Goal: Information Seeking & Learning: Check status

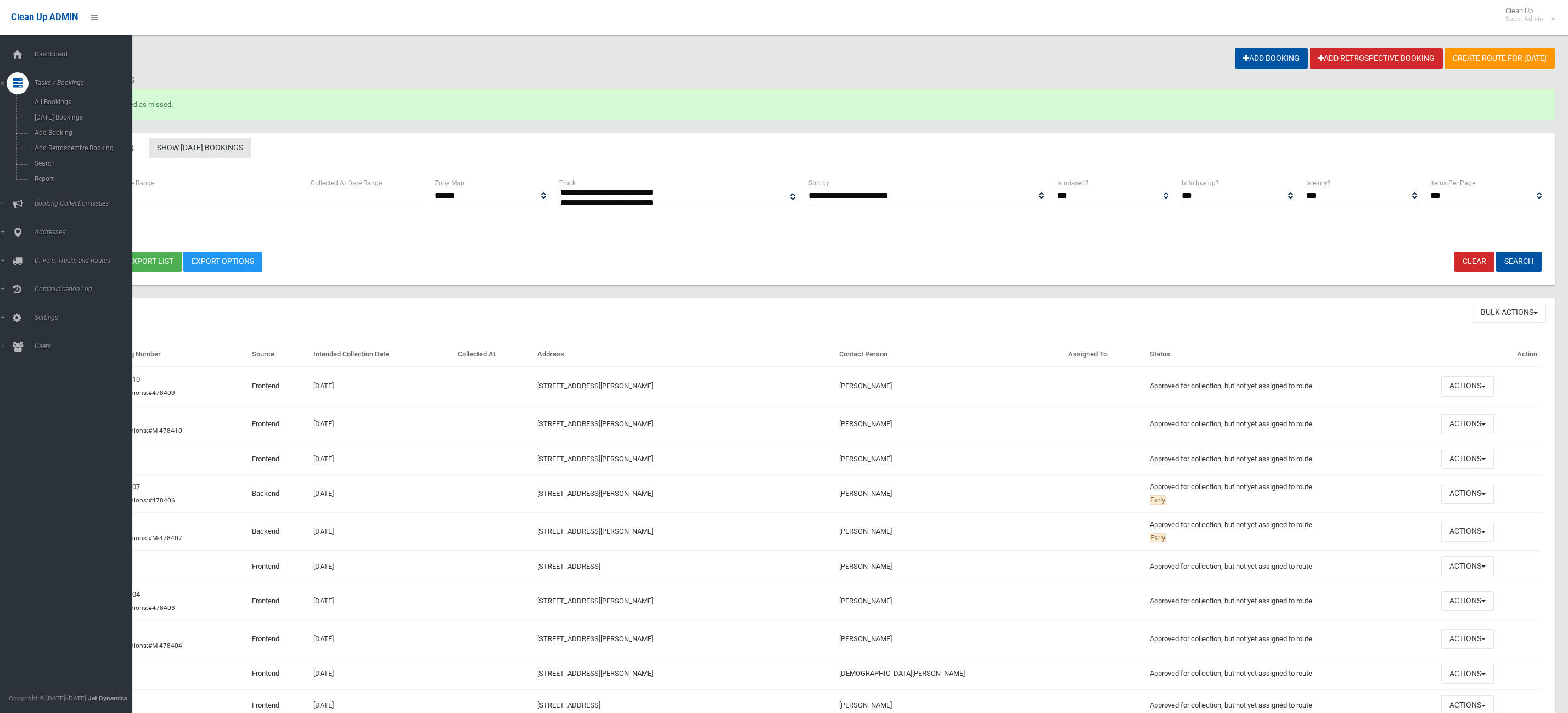
select select
click at [28, 51] on div at bounding box center [17, 55] width 22 height 22
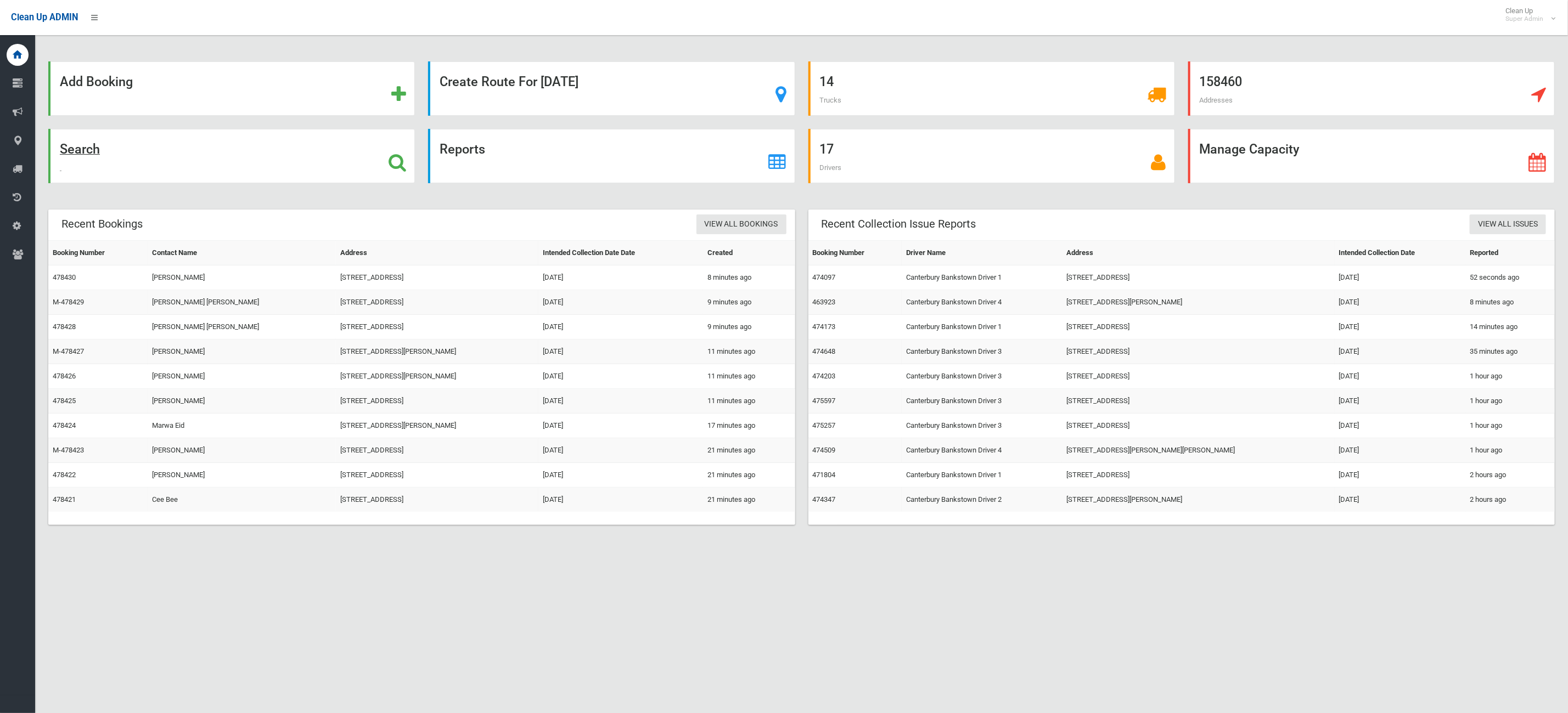
click at [281, 176] on div "Search" at bounding box center [231, 156] width 367 height 55
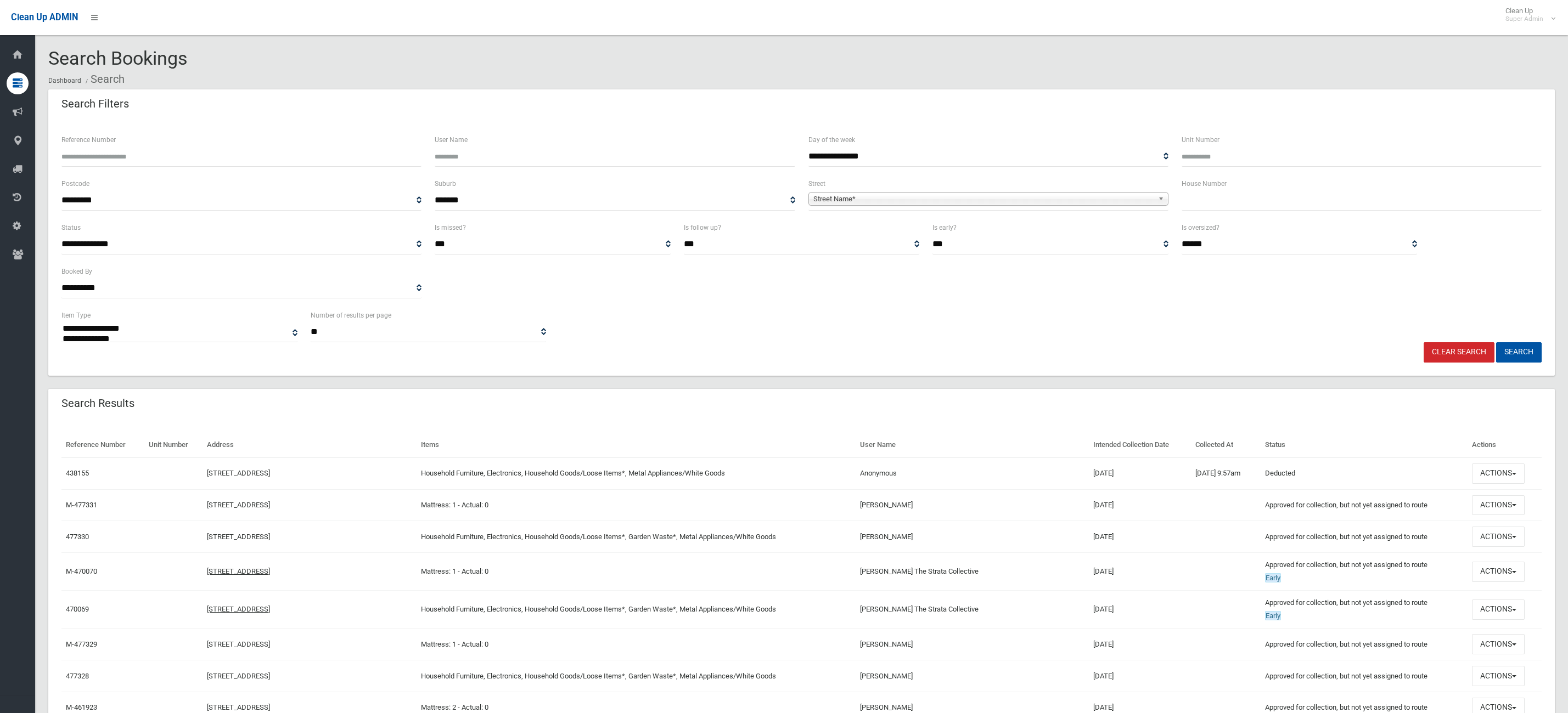
select select
drag, startPoint x: 1257, startPoint y: 192, endPoint x: 1255, endPoint y: 198, distance: 6.3
click at [1257, 194] on input "text" at bounding box center [1361, 200] width 360 height 20
type input "*"
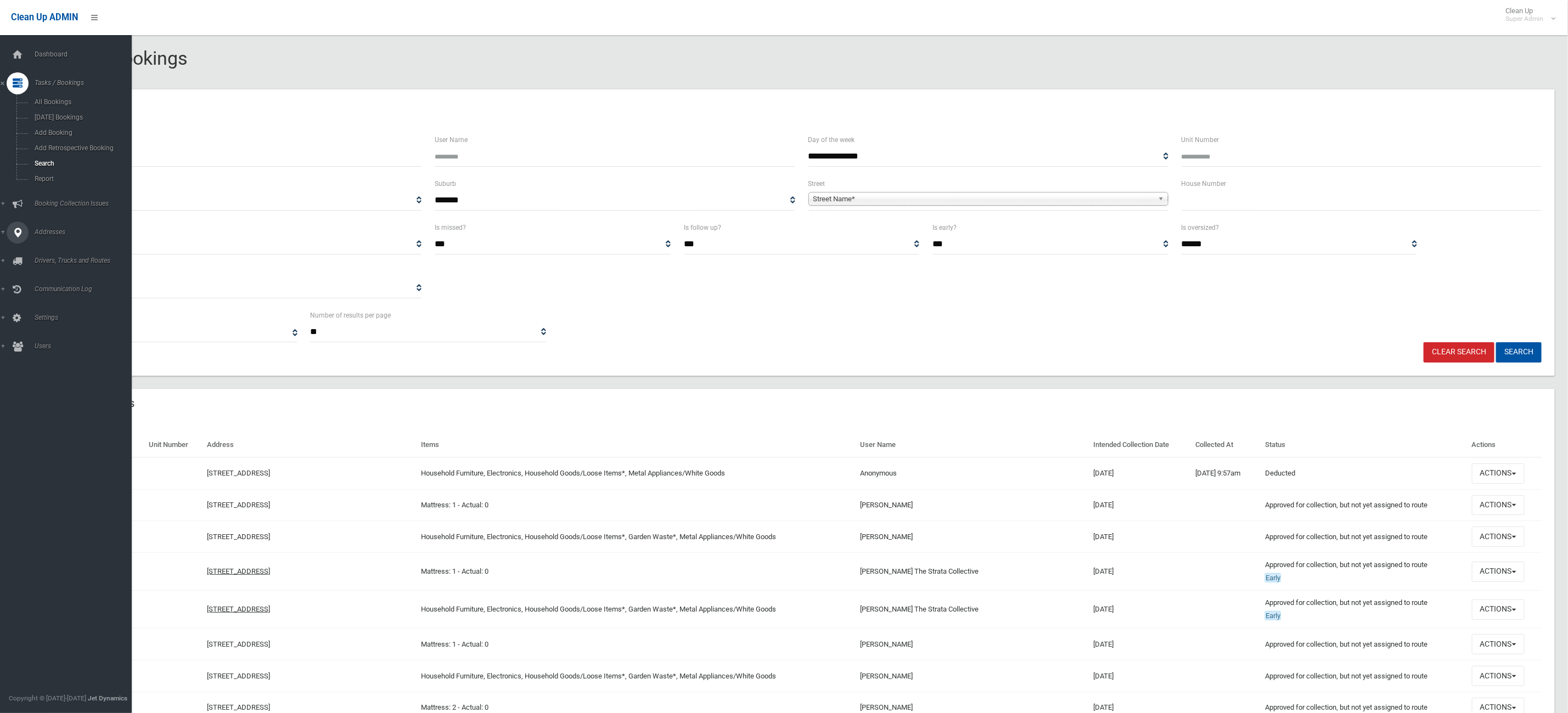
click at [6, 235] on link "Addresses" at bounding box center [72, 232] width 144 height 22
click at [55, 161] on span "All Addresses" at bounding box center [83, 159] width 104 height 8
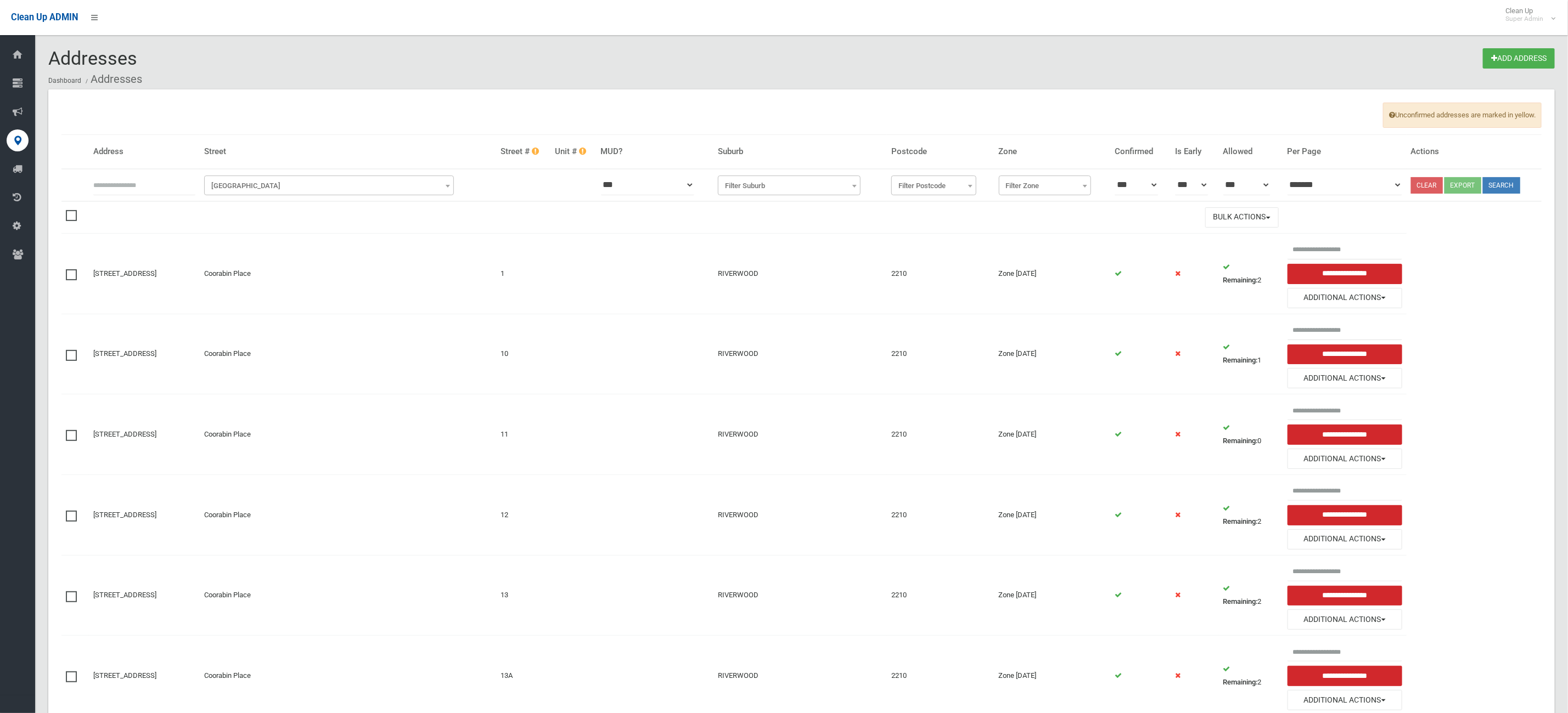
click at [195, 193] on input "text" at bounding box center [144, 185] width 102 height 20
type input "**"
click at [416, 181] on span "Filter Street" at bounding box center [329, 186] width 245 height 15
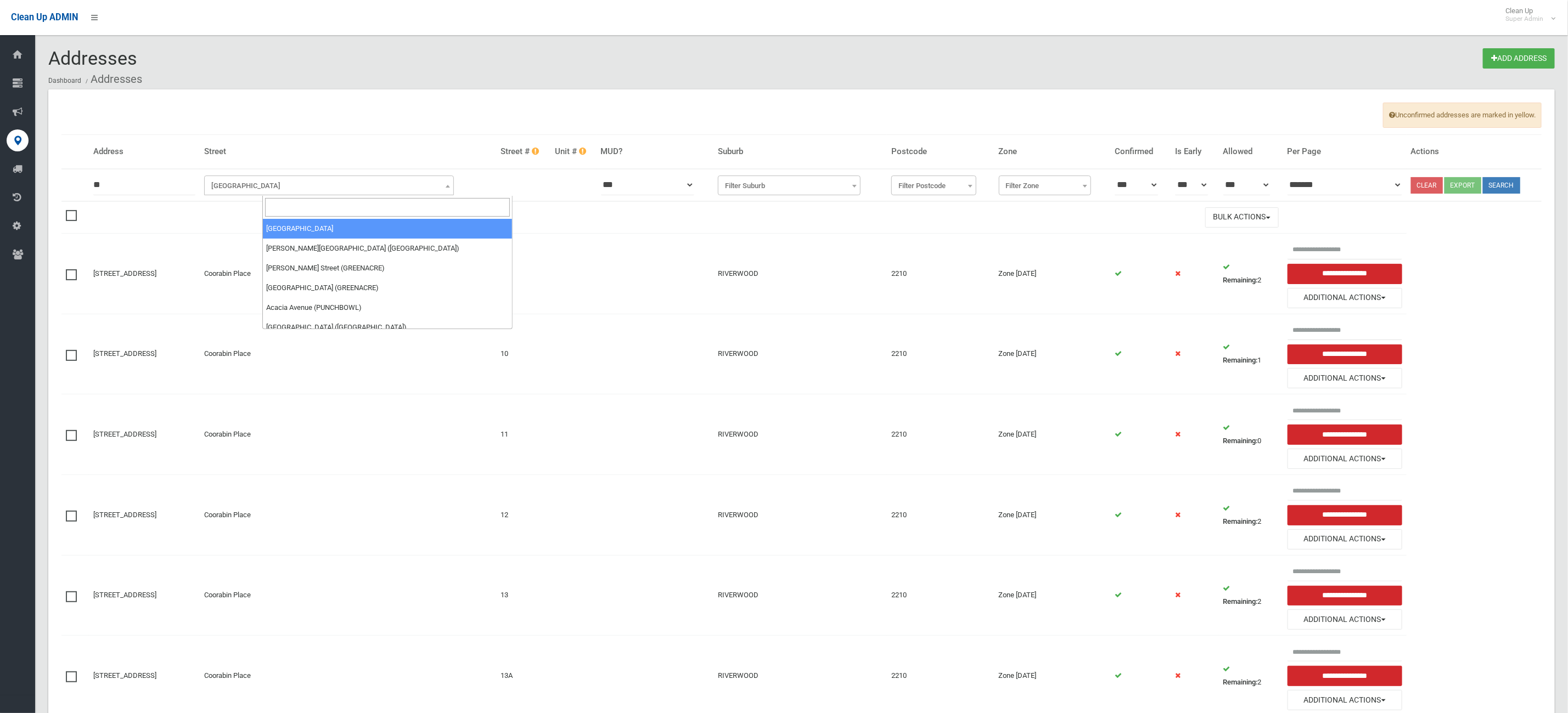
click at [395, 199] on input "search" at bounding box center [387, 207] width 245 height 19
type input "*"
type input "**"
select select "****"
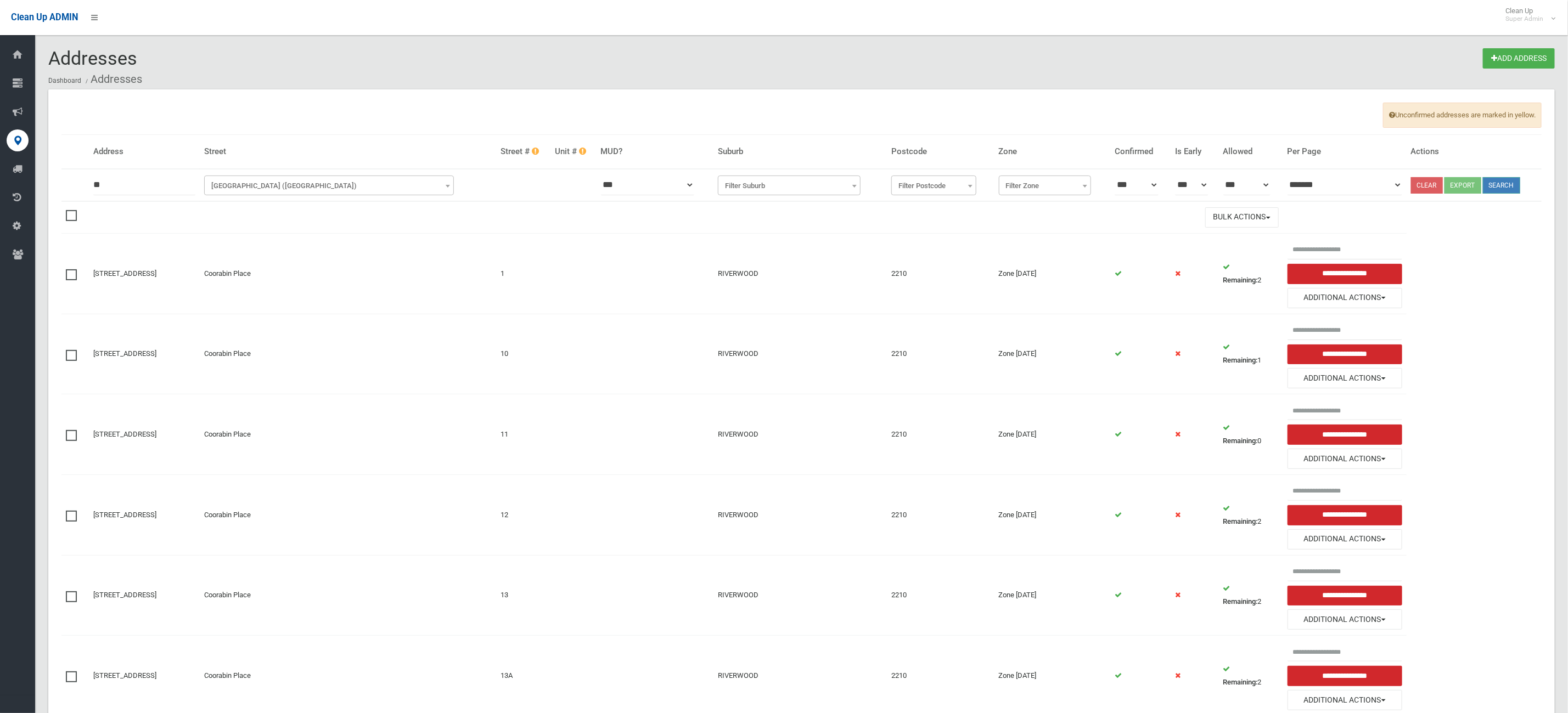
click at [1512, 192] on button "Search" at bounding box center [1501, 185] width 37 height 16
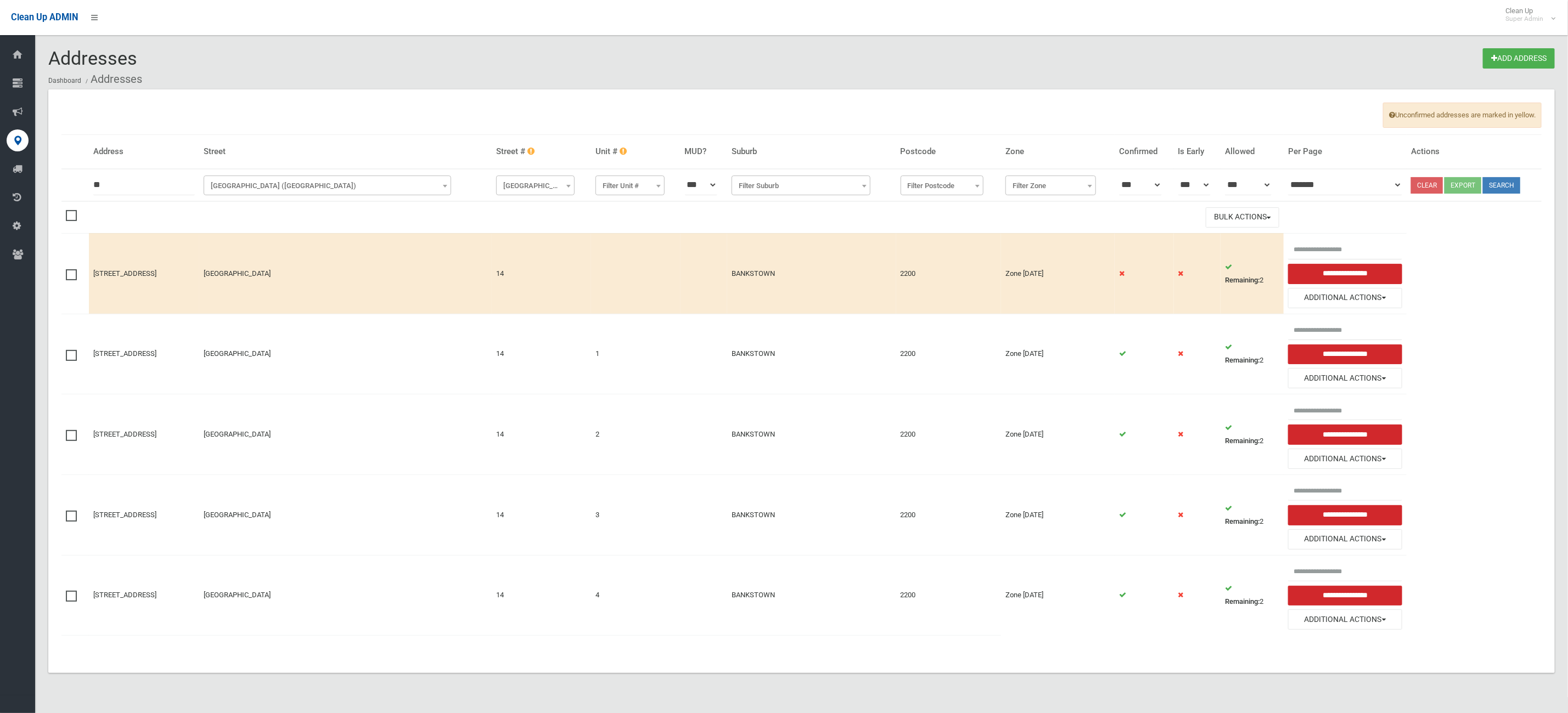
drag, startPoint x: 78, startPoint y: 358, endPoint x: 76, endPoint y: 417, distance: 59.0
click at [78, 361] on label at bounding box center [74, 354] width 17 height 13
click at [71, 448] on td at bounding box center [75, 435] width 27 height 80
click at [70, 430] on td at bounding box center [75, 435] width 27 height 80
click at [70, 430] on span at bounding box center [74, 430] width 17 height 0
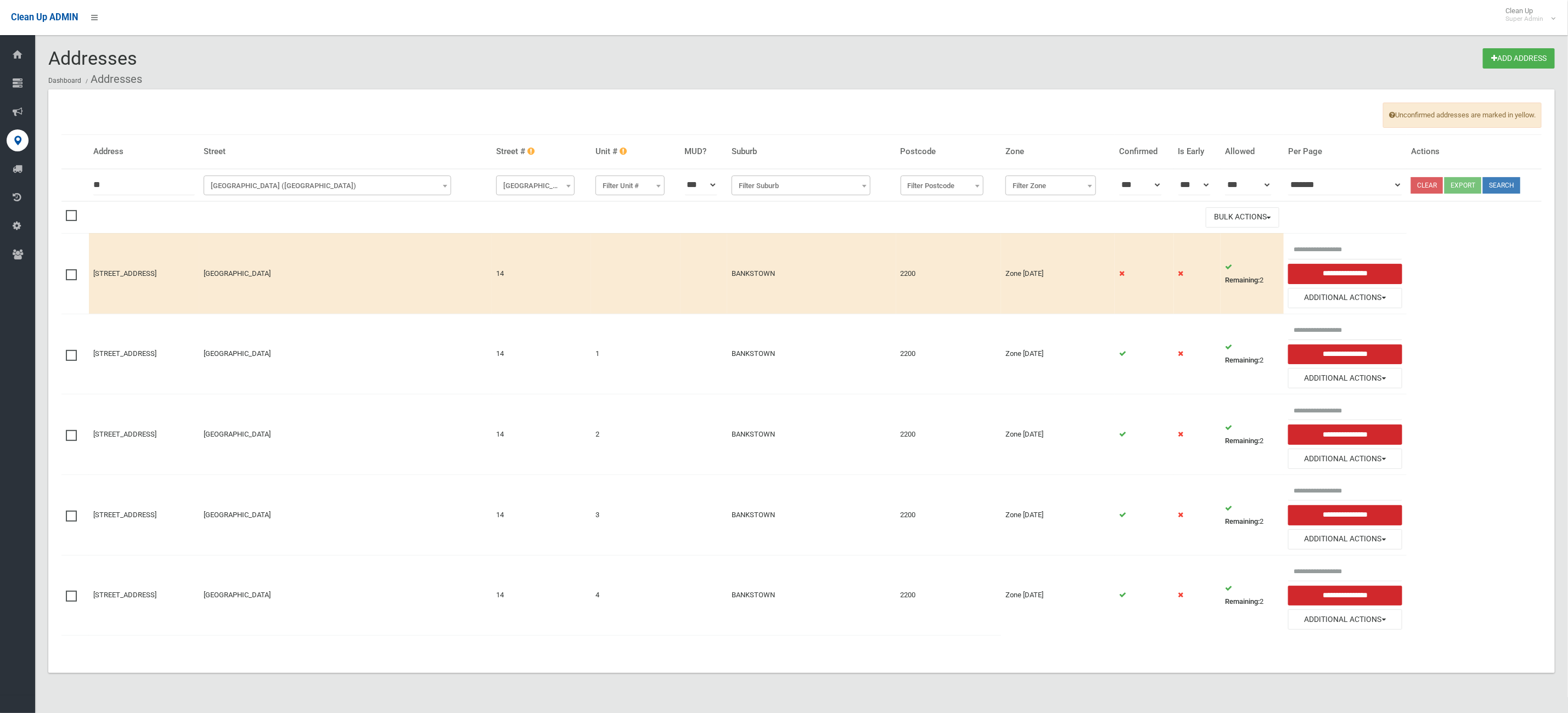
drag, startPoint x: 71, startPoint y: 520, endPoint x: 72, endPoint y: 549, distance: 29.0
click at [71, 511] on span at bounding box center [74, 511] width 17 height 0
click at [76, 591] on span at bounding box center [74, 591] width 17 height 0
click at [1257, 218] on button "Bulk Actions" at bounding box center [1242, 217] width 73 height 20
click at [1243, 246] on link "Delete Selected" at bounding box center [1272, 241] width 131 height 19
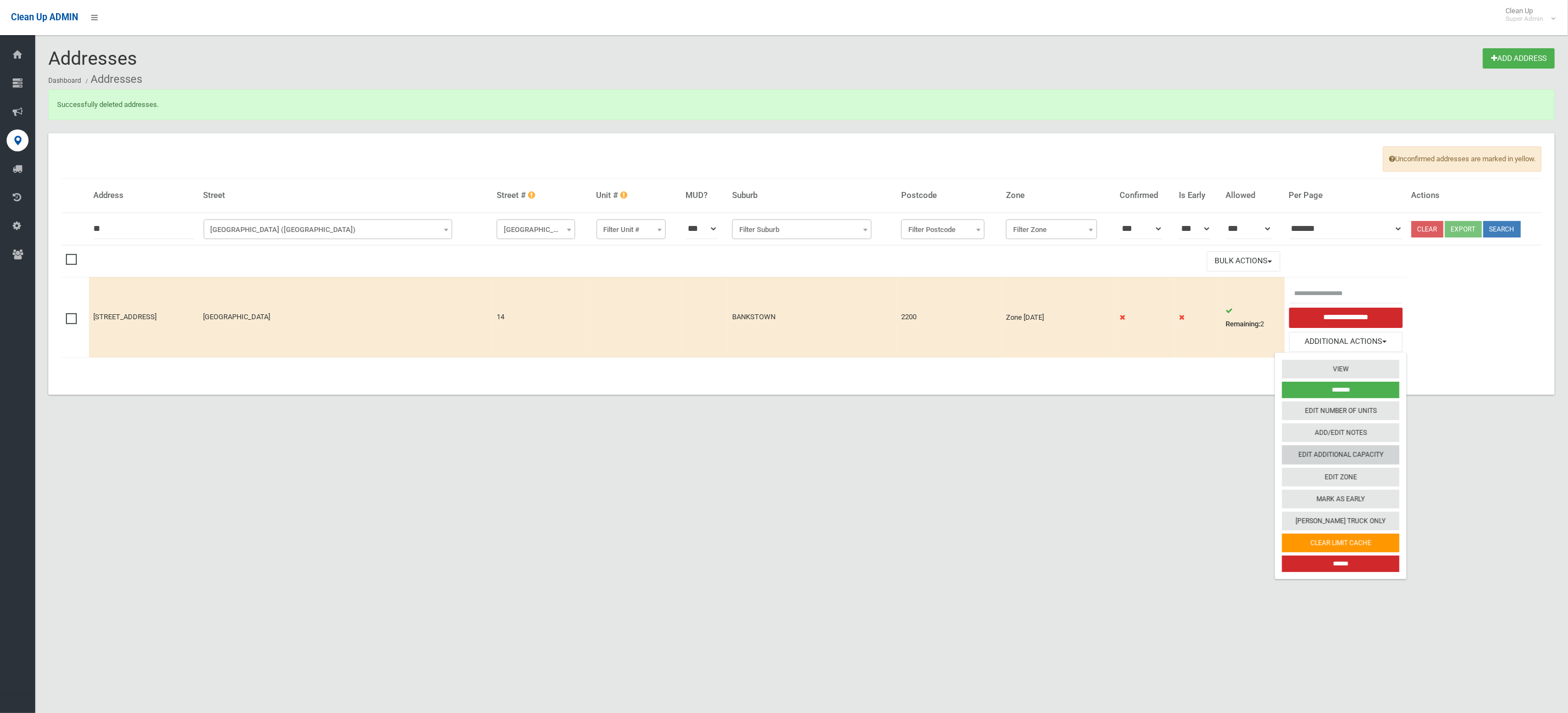
click at [1330, 453] on link "Edit Additional Capacity" at bounding box center [1341, 455] width 118 height 19
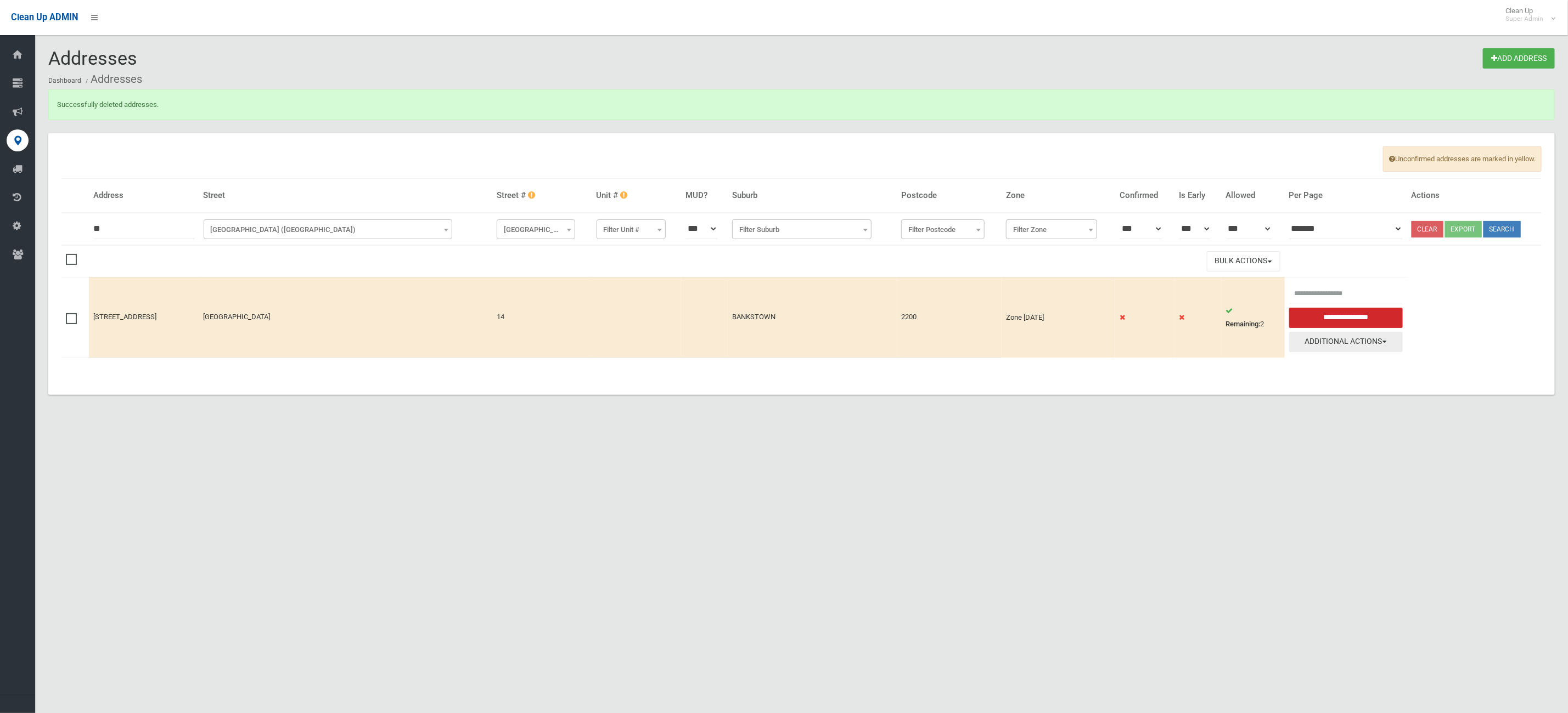
click at [1327, 344] on button "Additional Actions" at bounding box center [1346, 342] width 113 height 20
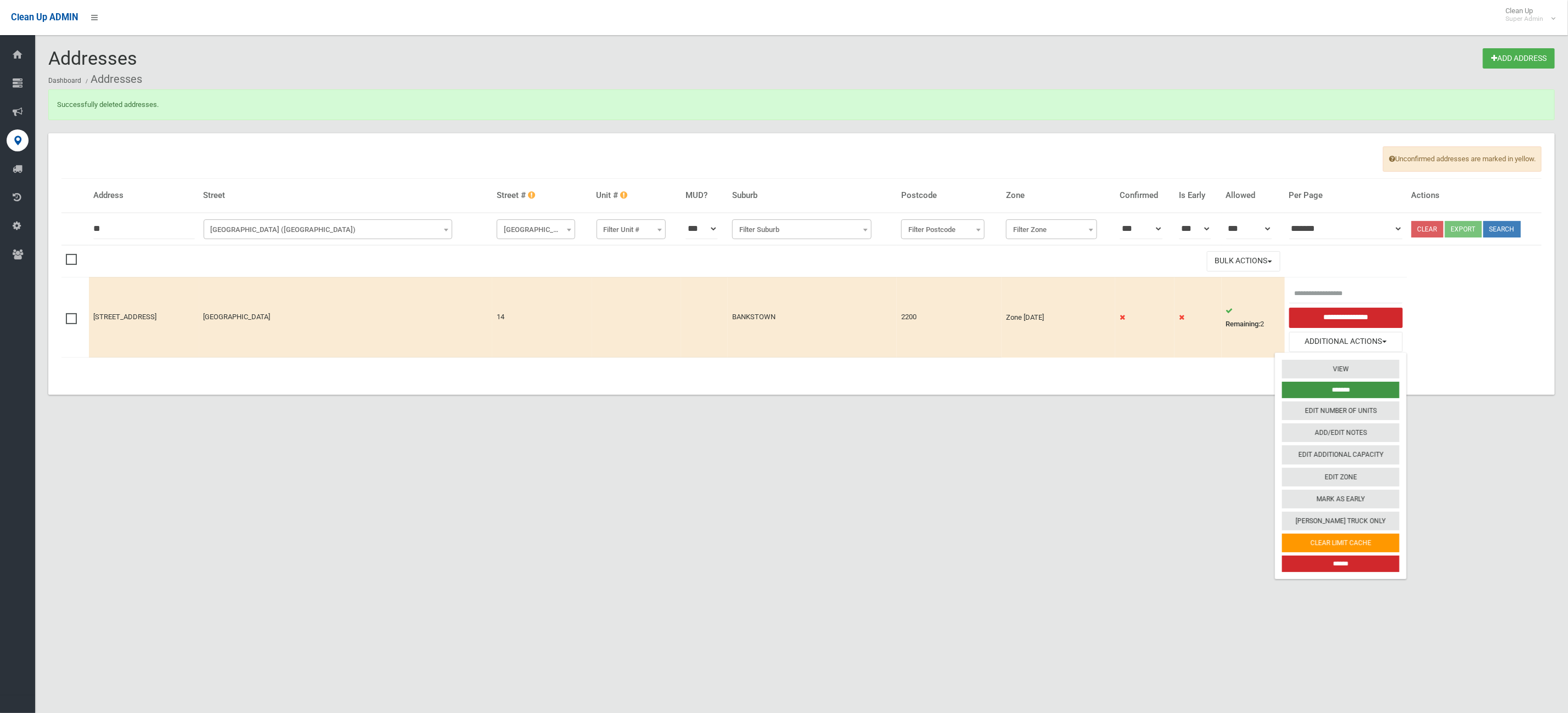
click at [1339, 392] on input "*******" at bounding box center [1341, 389] width 118 height 16
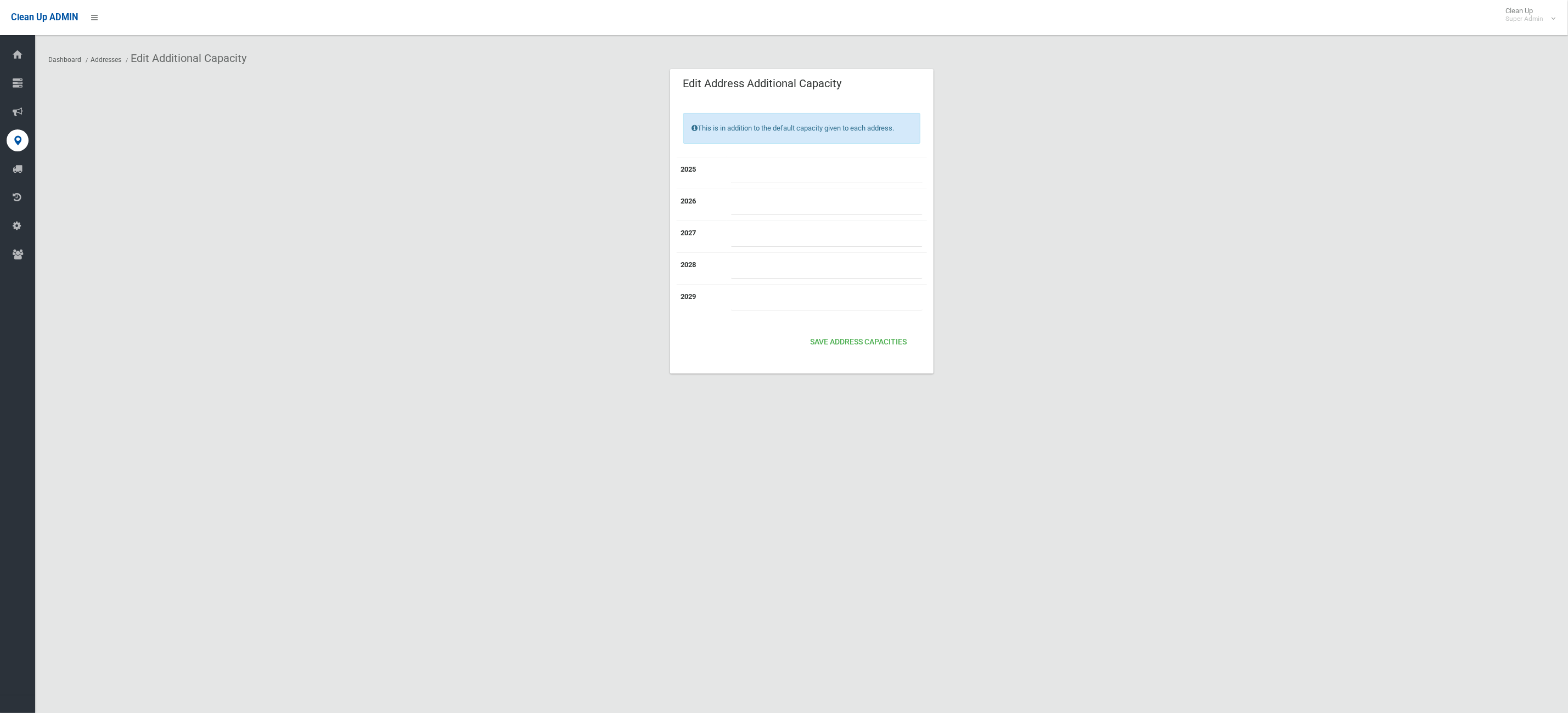
type input "*"
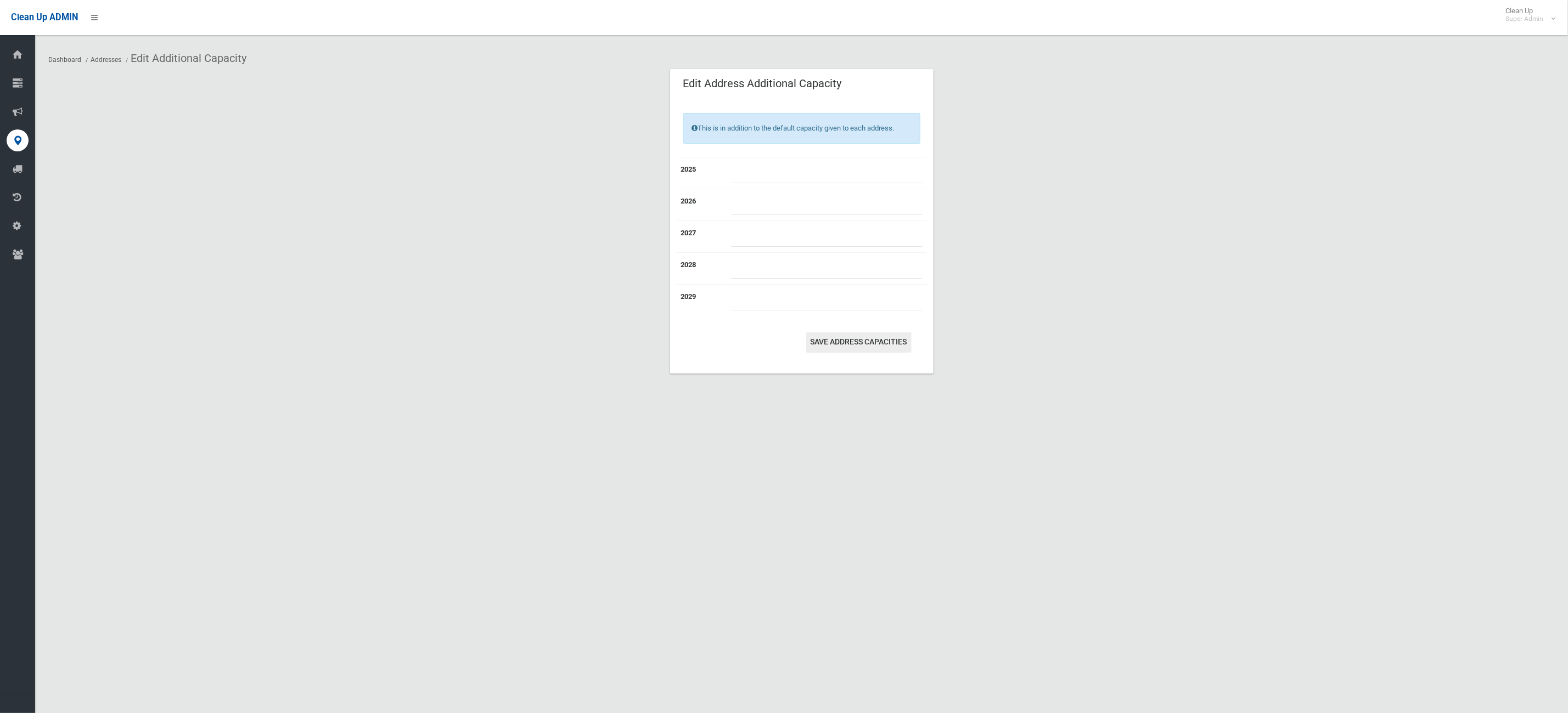
click at [885, 352] on button "Save Address capacities" at bounding box center [858, 342] width 105 height 20
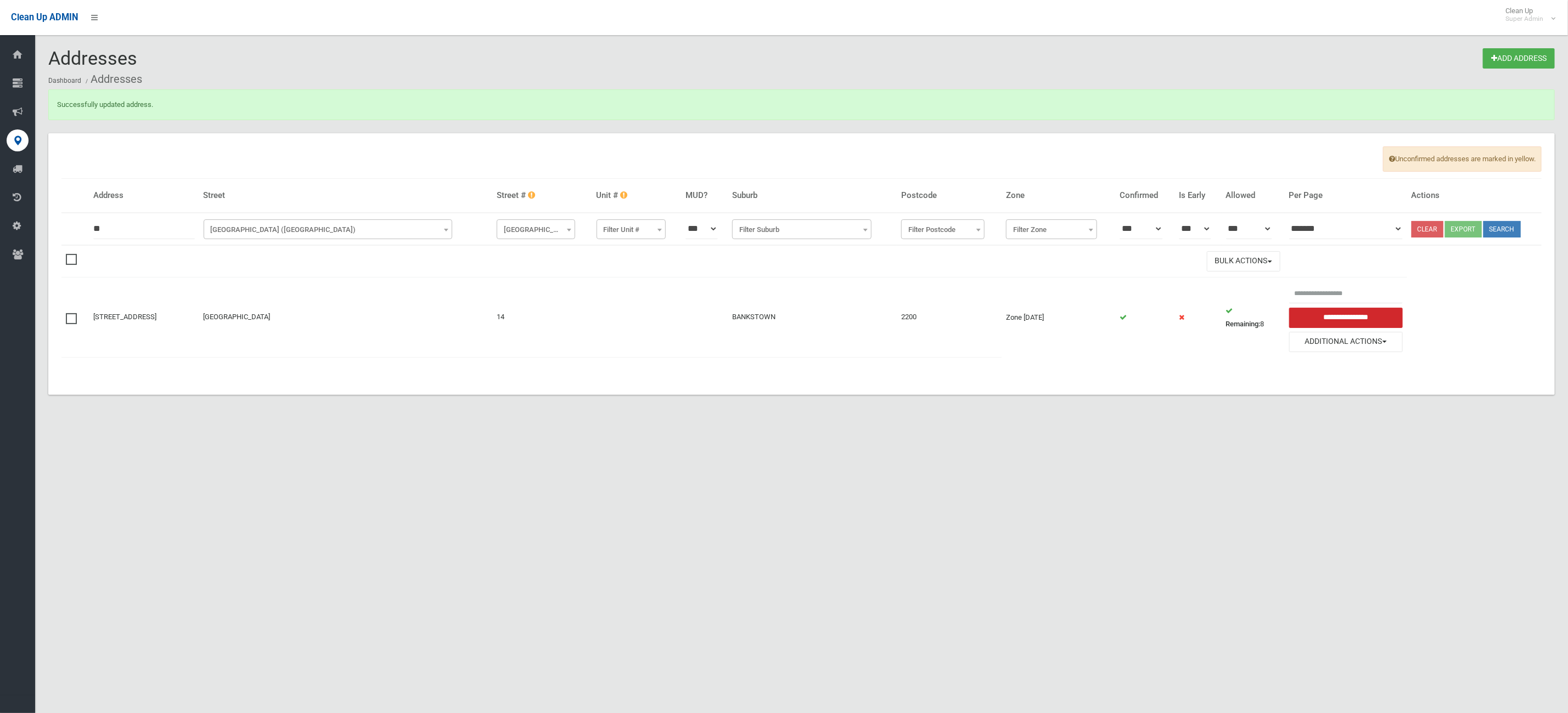
drag, startPoint x: 506, startPoint y: 334, endPoint x: 510, endPoint y: 344, distance: 10.8
click at [493, 338] on td "Prairie Vale Road" at bounding box center [346, 317] width 294 height 80
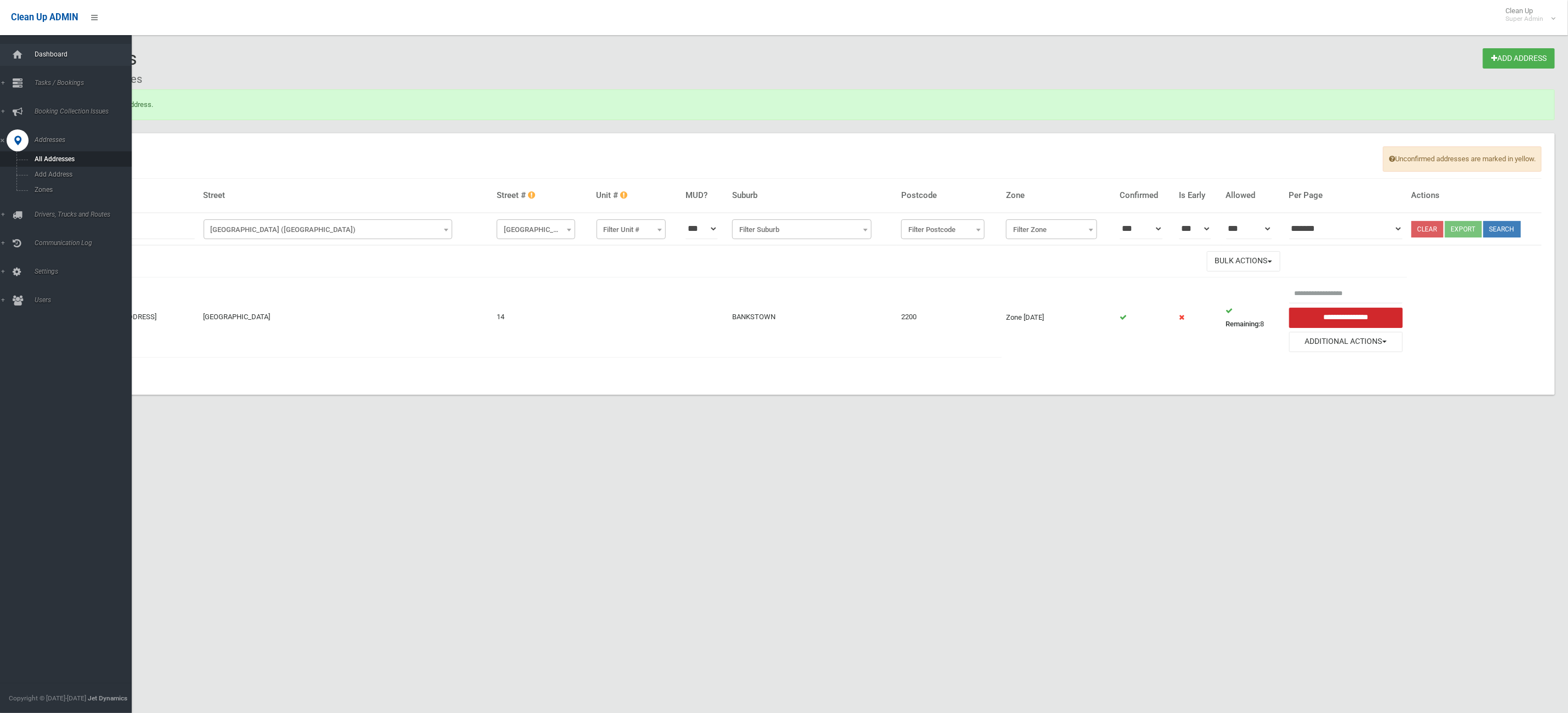
click at [39, 57] on span "Dashboard" at bounding box center [88, 54] width 113 height 8
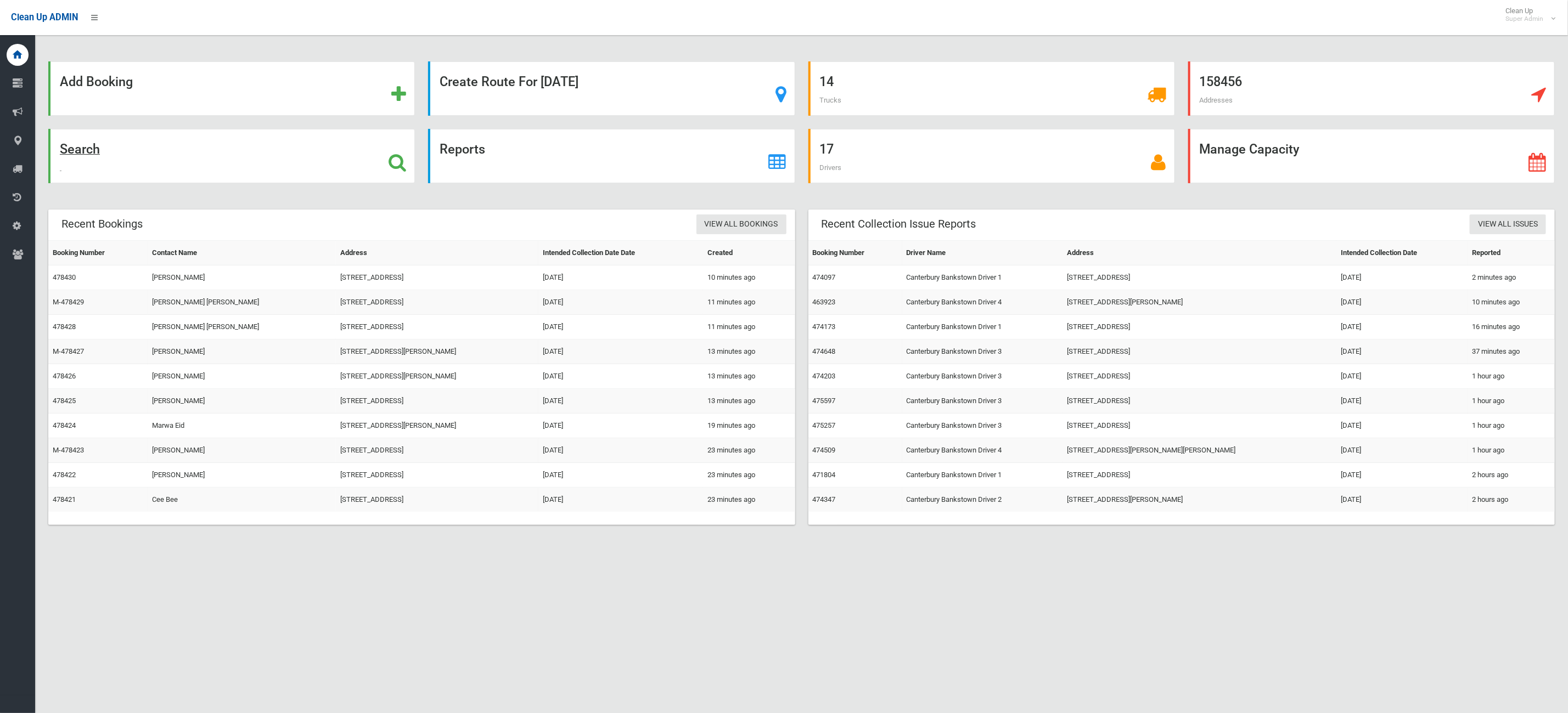
click at [266, 159] on div "Search" at bounding box center [231, 156] width 367 height 55
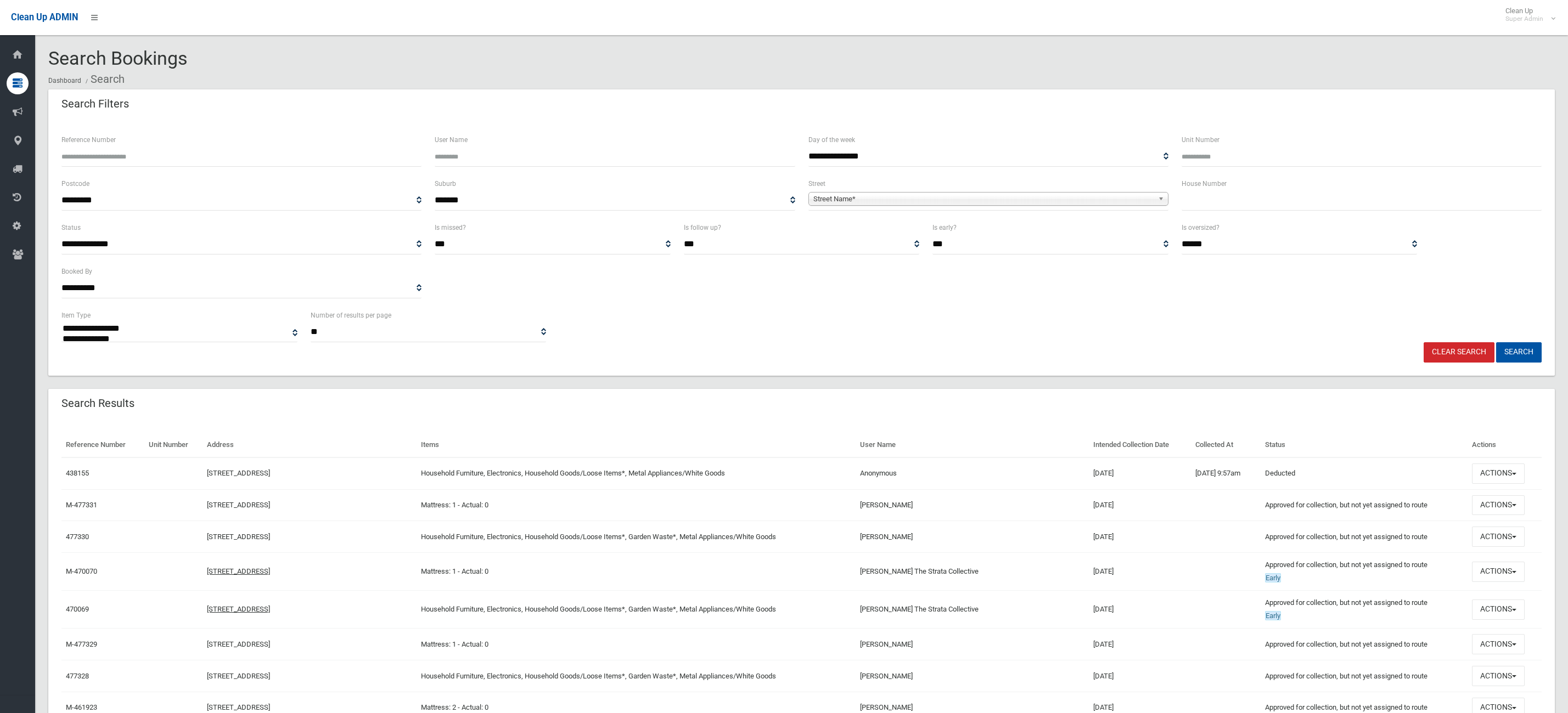
select select
click at [199, 143] on div "Reference Number" at bounding box center [242, 150] width 360 height 34
click at [1188, 197] on input "text" at bounding box center [1361, 200] width 360 height 20
type input "**"
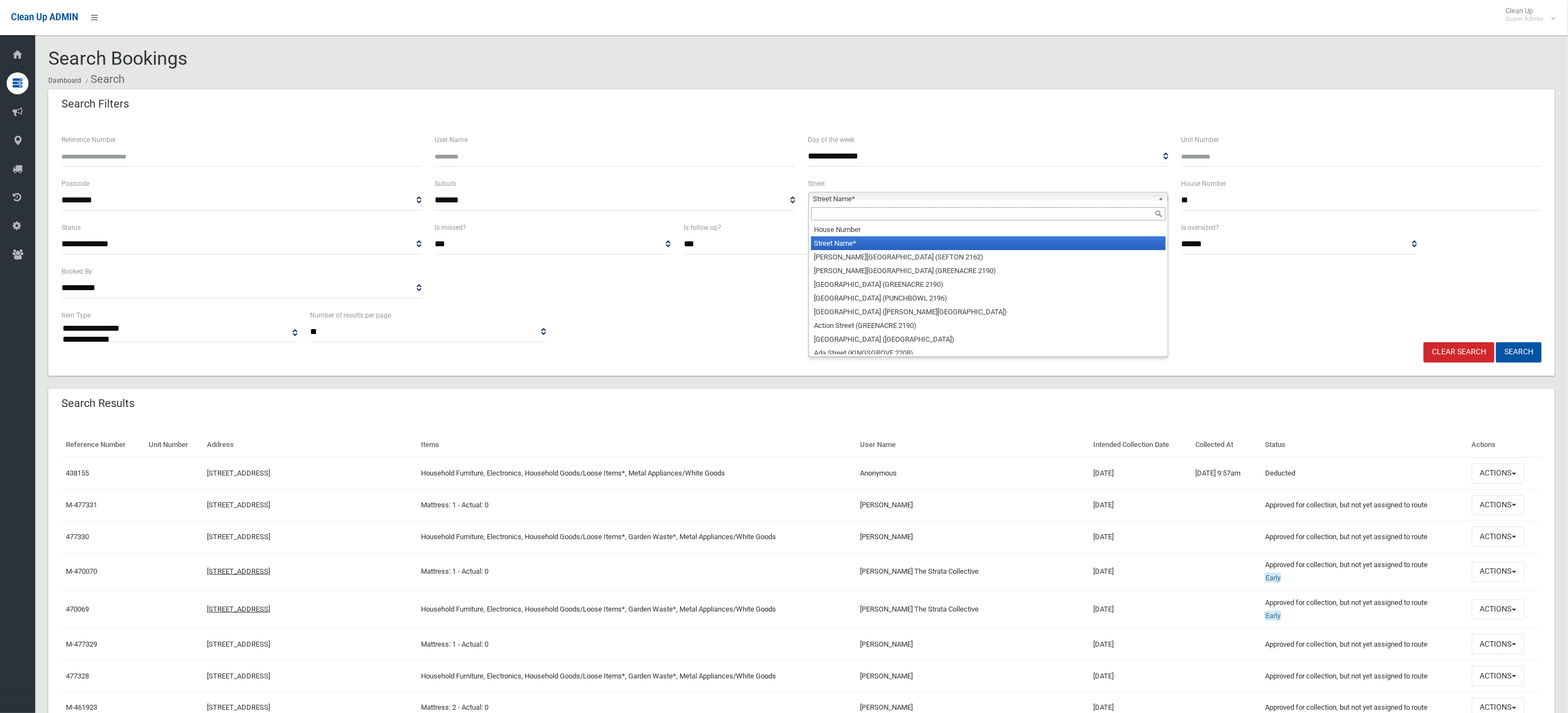
click at [992, 199] on span "Street Name*" at bounding box center [983, 199] width 340 height 13
click at [925, 207] on input "text" at bounding box center [988, 214] width 355 height 13
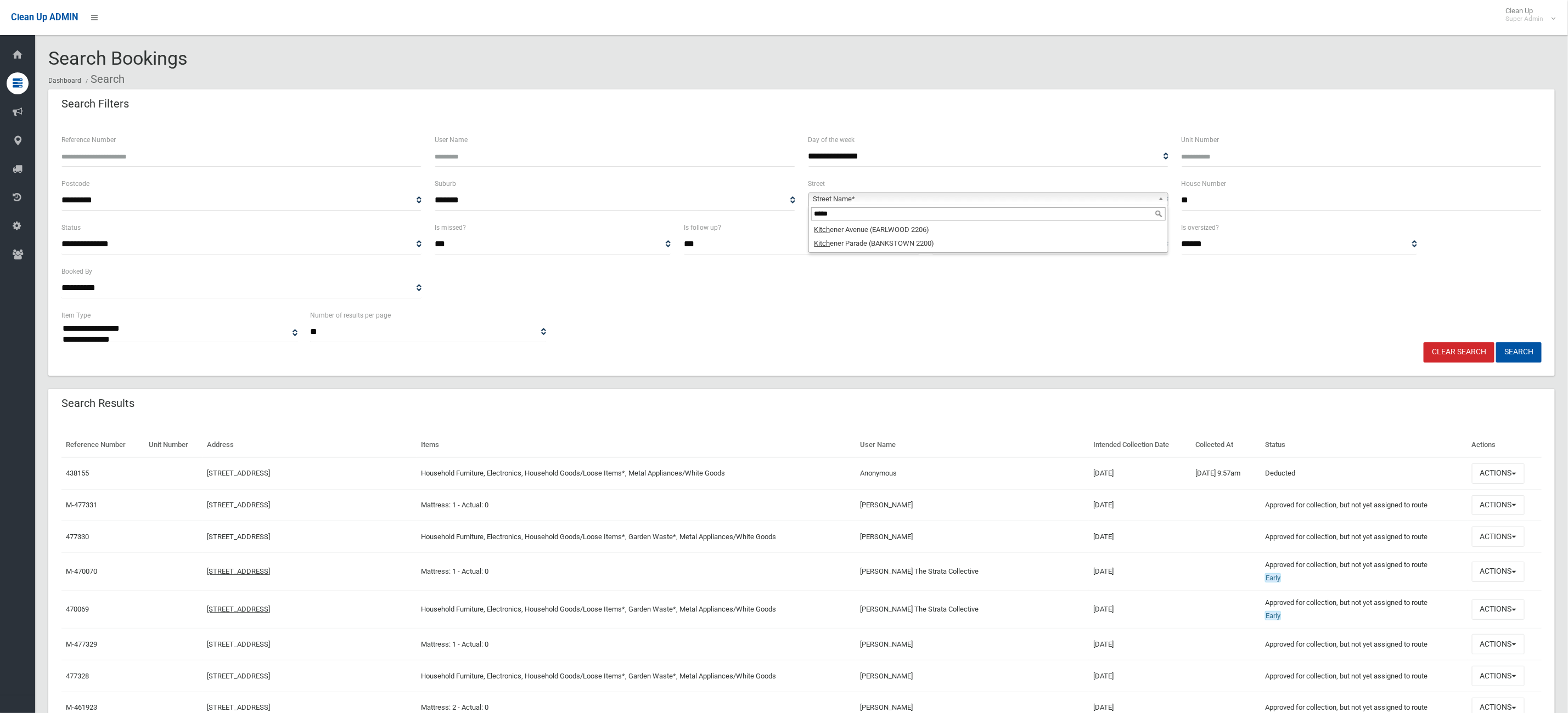
type input "*****"
drag, startPoint x: 1008, startPoint y: 229, endPoint x: 1005, endPoint y: 242, distance: 13.3
click at [1005, 242] on ul "Kitch ener Avenue (EARLWOOD 2206) Kitch ener Parade (BANKSTOWN 2200)" at bounding box center [987, 236] width 357 height 27
click at [1526, 346] on button "Search" at bounding box center [1518, 352] width 45 height 20
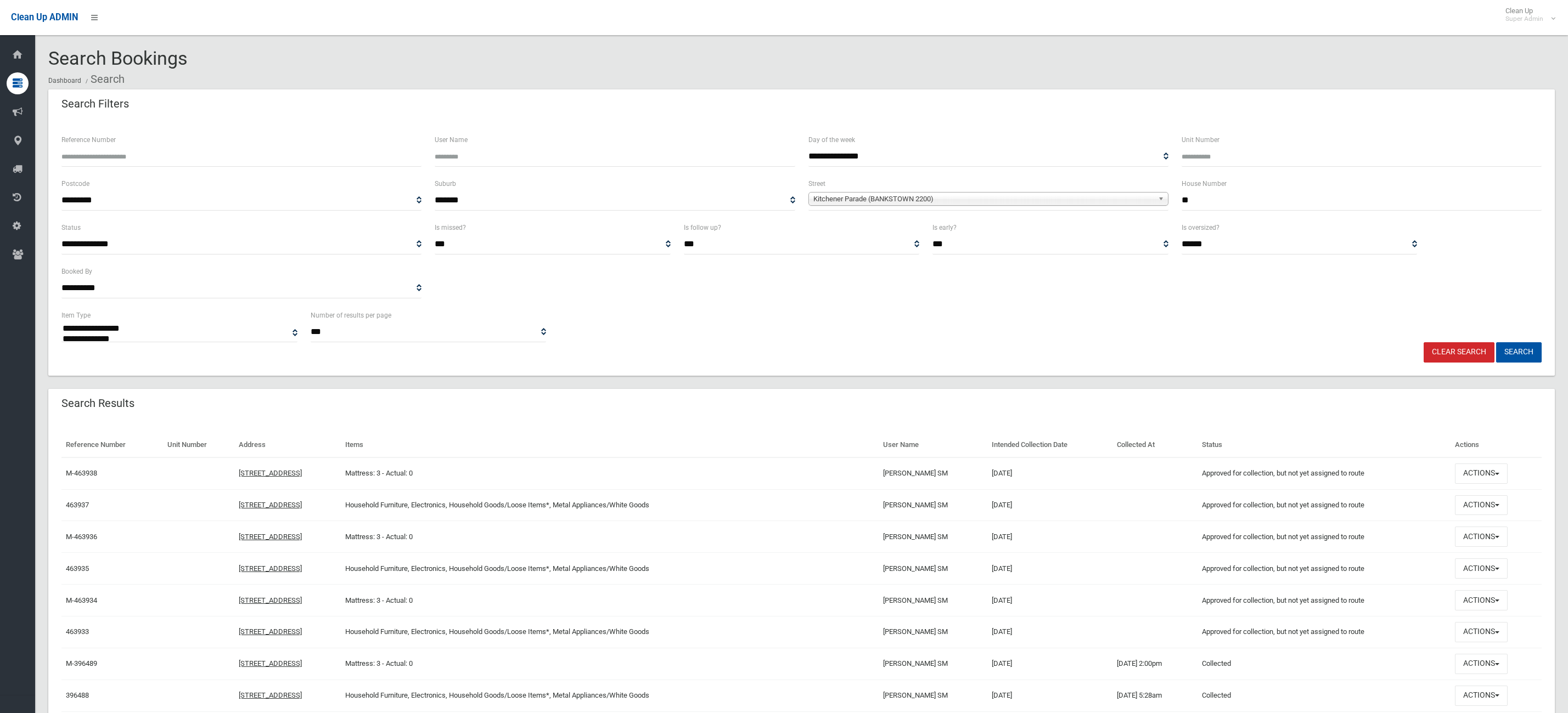
select select
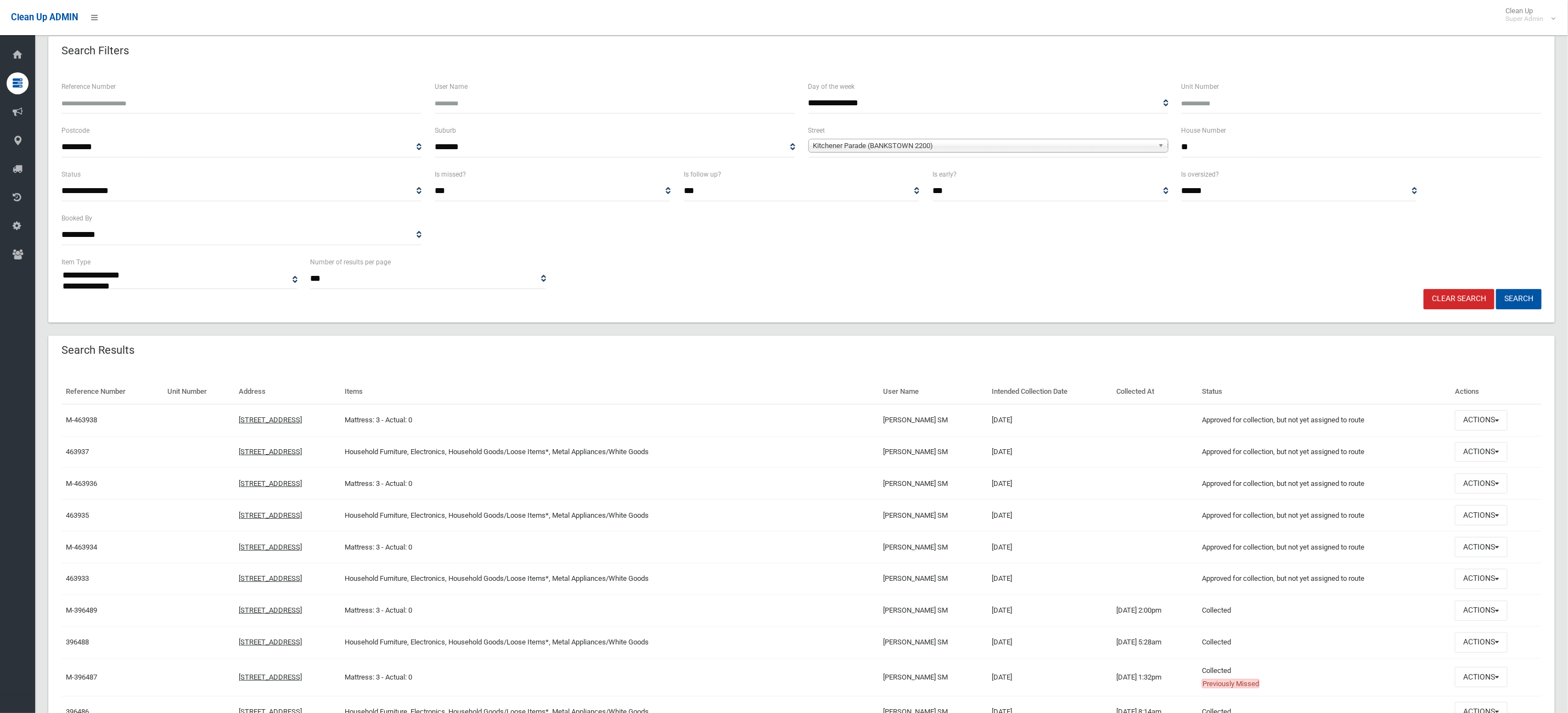
scroll to position [82, 0]
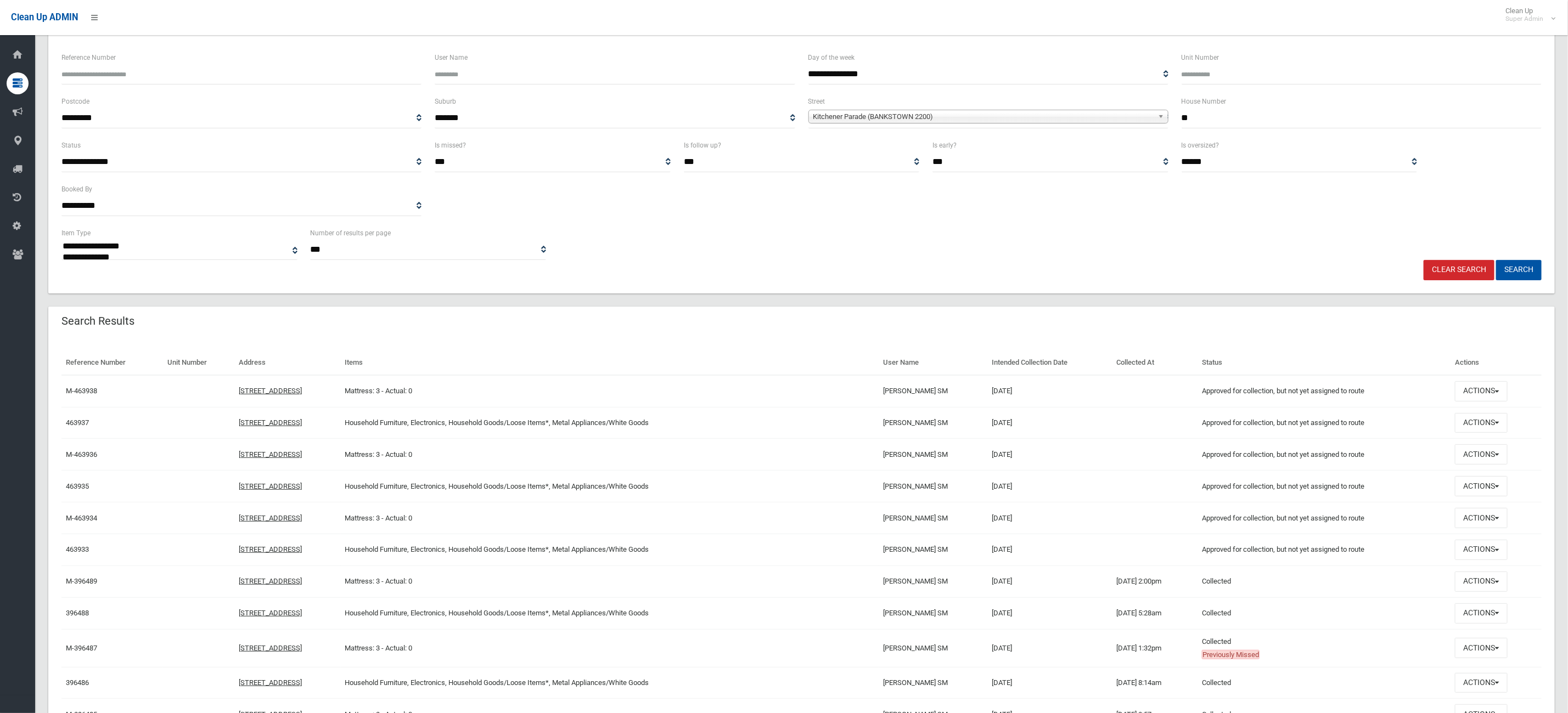
drag, startPoint x: 1102, startPoint y: 547, endPoint x: 952, endPoint y: 575, distance: 152.6
click at [940, 563] on tr "463933 [STREET_ADDRESS] Household Furniture, Electronics, Household Goods/Loose…" at bounding box center [802, 549] width 1480 height 32
drag, startPoint x: 1090, startPoint y: 654, endPoint x: 1097, endPoint y: 614, distance: 40.6
click at [1090, 652] on td "[DATE]" at bounding box center [1050, 648] width 125 height 38
drag, startPoint x: 1130, startPoint y: 558, endPoint x: 767, endPoint y: 621, distance: 368.4
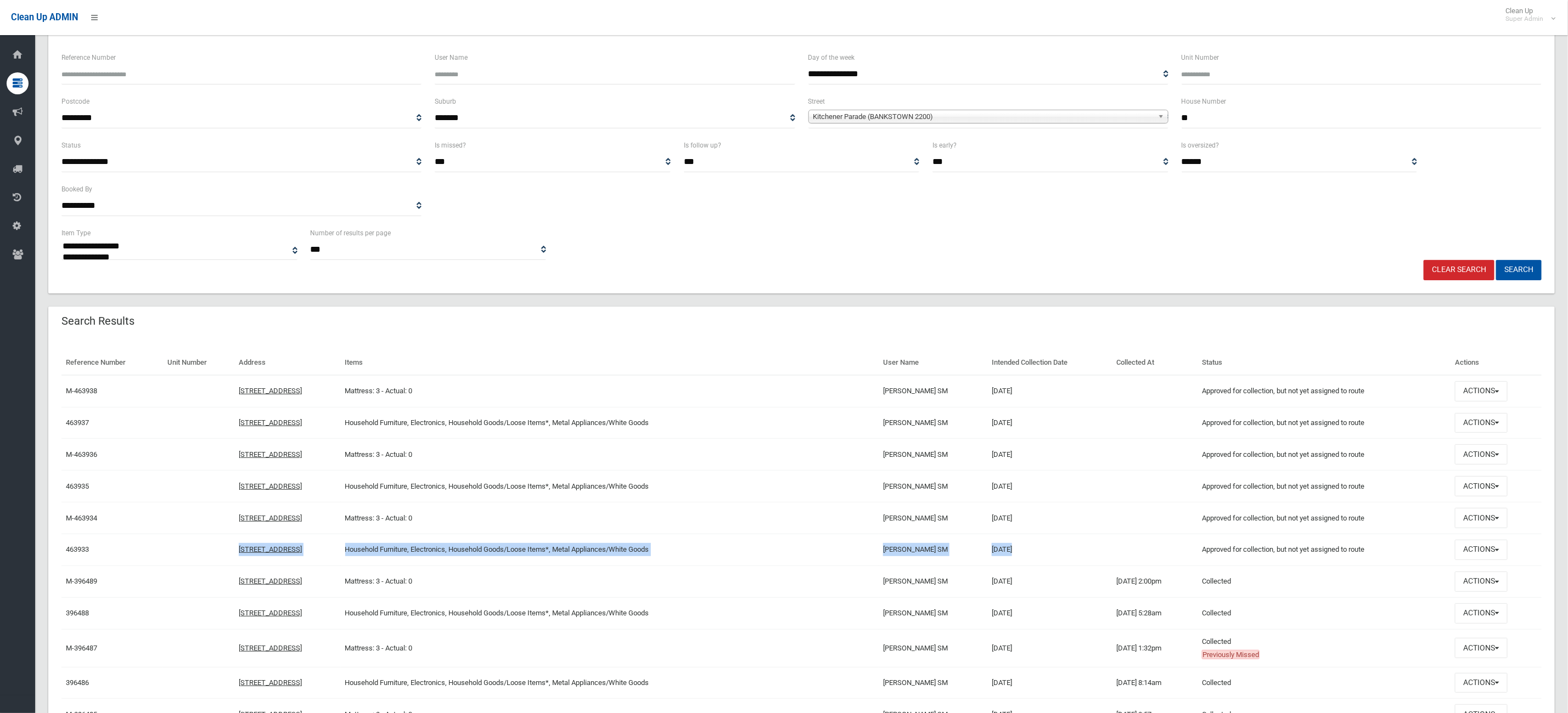
click at [213, 545] on tr "463933 [STREET_ADDRESS] Household Furniture, Electronics, Household Goods/Loose…" at bounding box center [802, 549] width 1480 height 32
drag, startPoint x: 881, startPoint y: 565, endPoint x: 1090, endPoint y: 577, distance: 209.3
click at [878, 563] on td "Household Furniture, Electronics, Household Goods/Loose Items*, Metal Appliance…" at bounding box center [609, 549] width 537 height 32
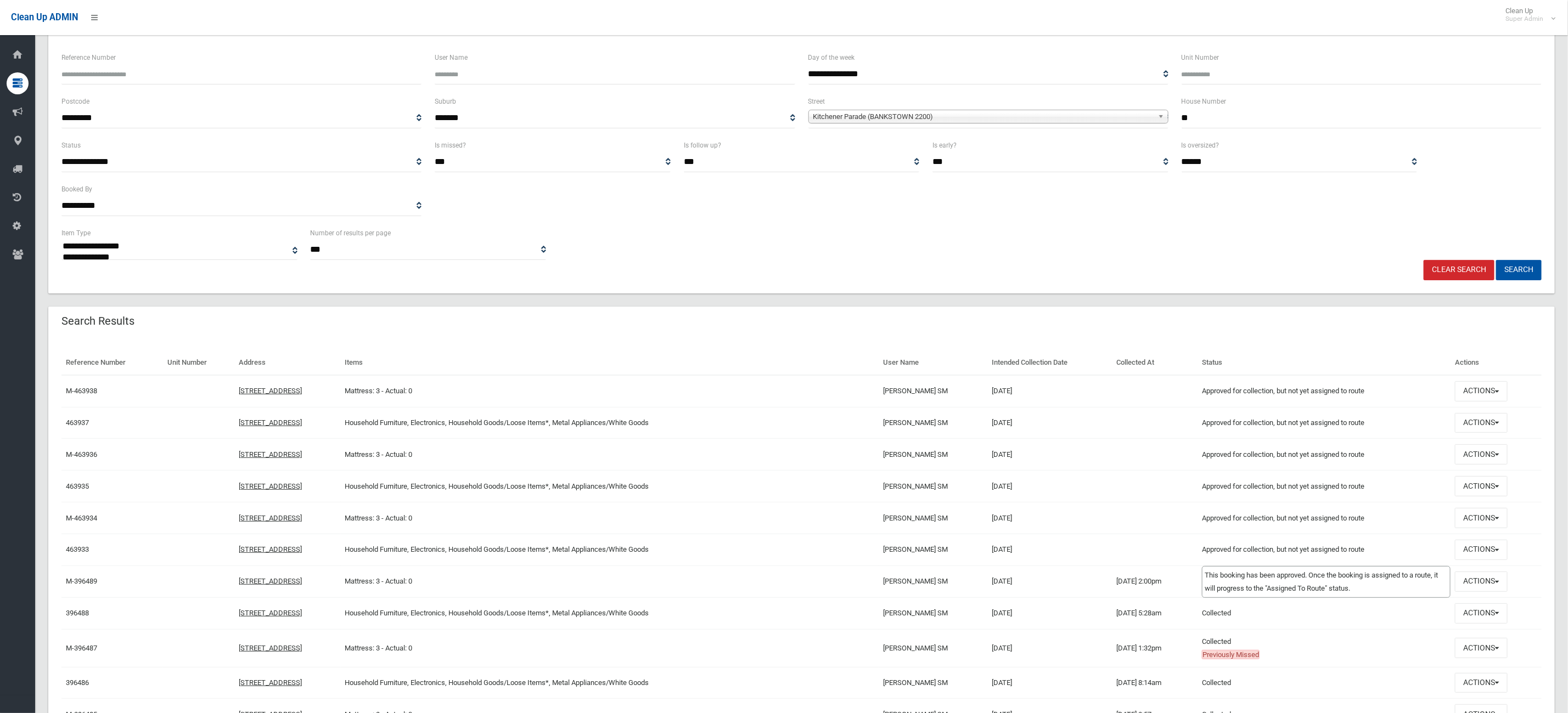
click at [1355, 554] on td "Approved for collection, but not yet assigned to route This booking has been ap…" at bounding box center [1324, 549] width 253 height 32
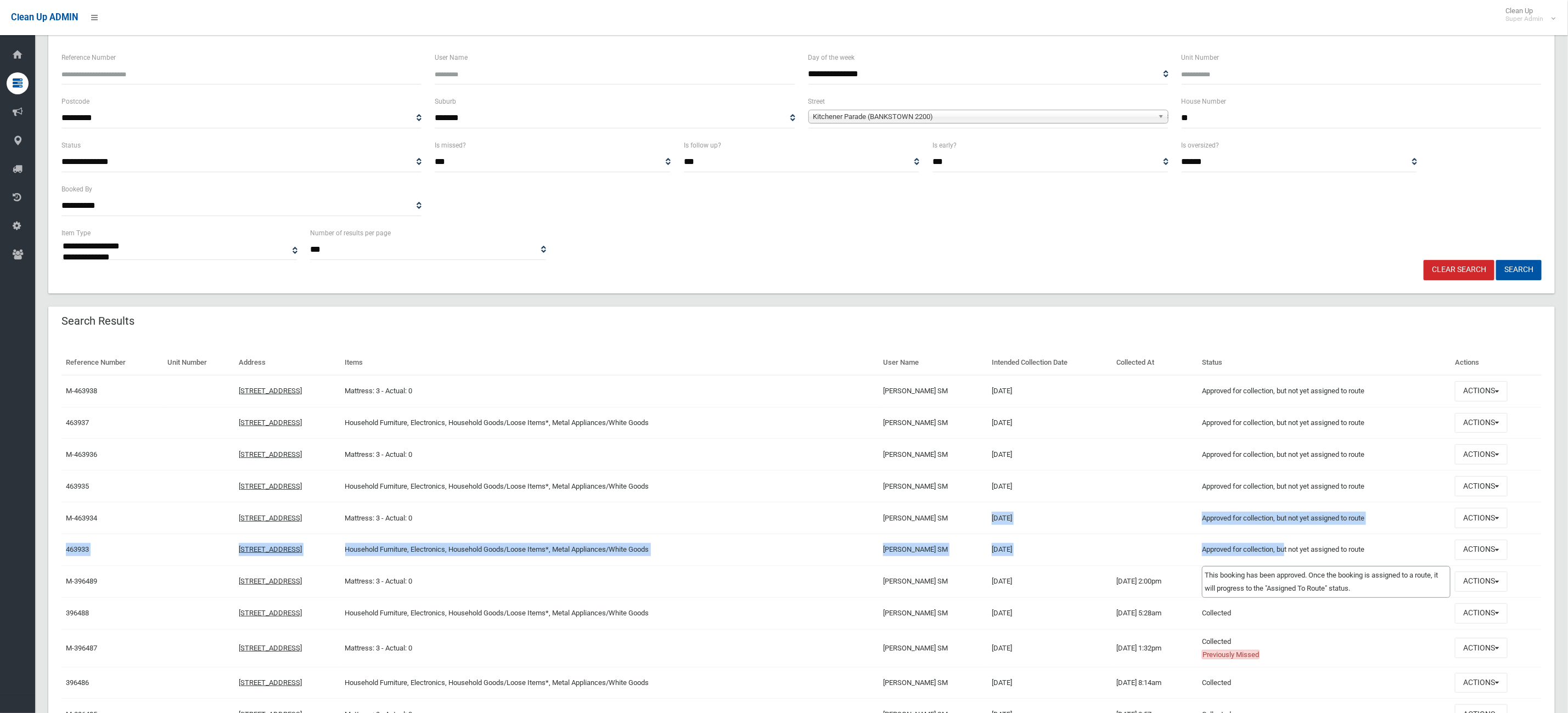
drag, startPoint x: 1309, startPoint y: 550, endPoint x: 898, endPoint y: 516, distance: 412.4
click at [878, 528] on td "Mattress: 3 - Actual: 0" at bounding box center [609, 518] width 537 height 32
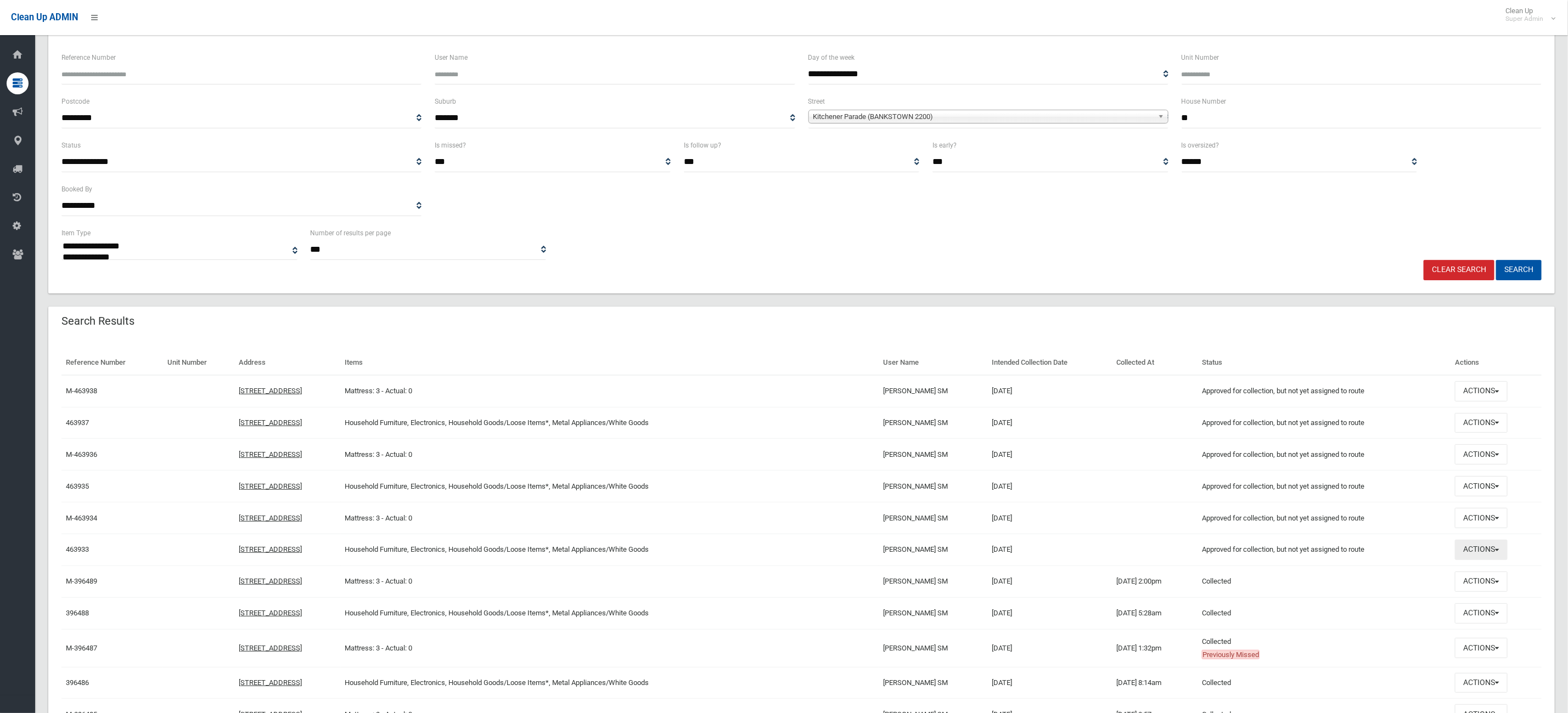
click at [1482, 559] on button "Actions" at bounding box center [1480, 549] width 52 height 20
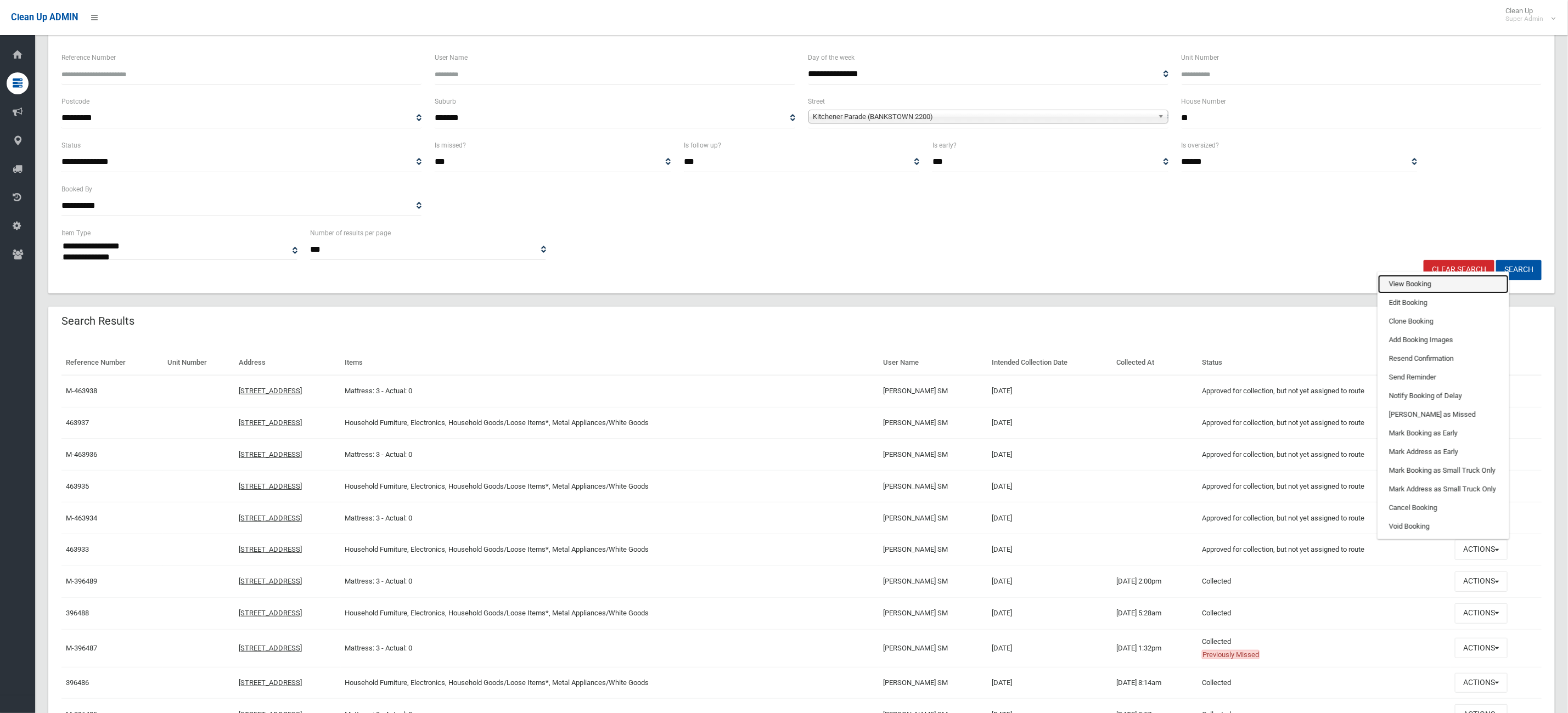
click at [1401, 283] on link "View Booking" at bounding box center [1443, 284] width 131 height 19
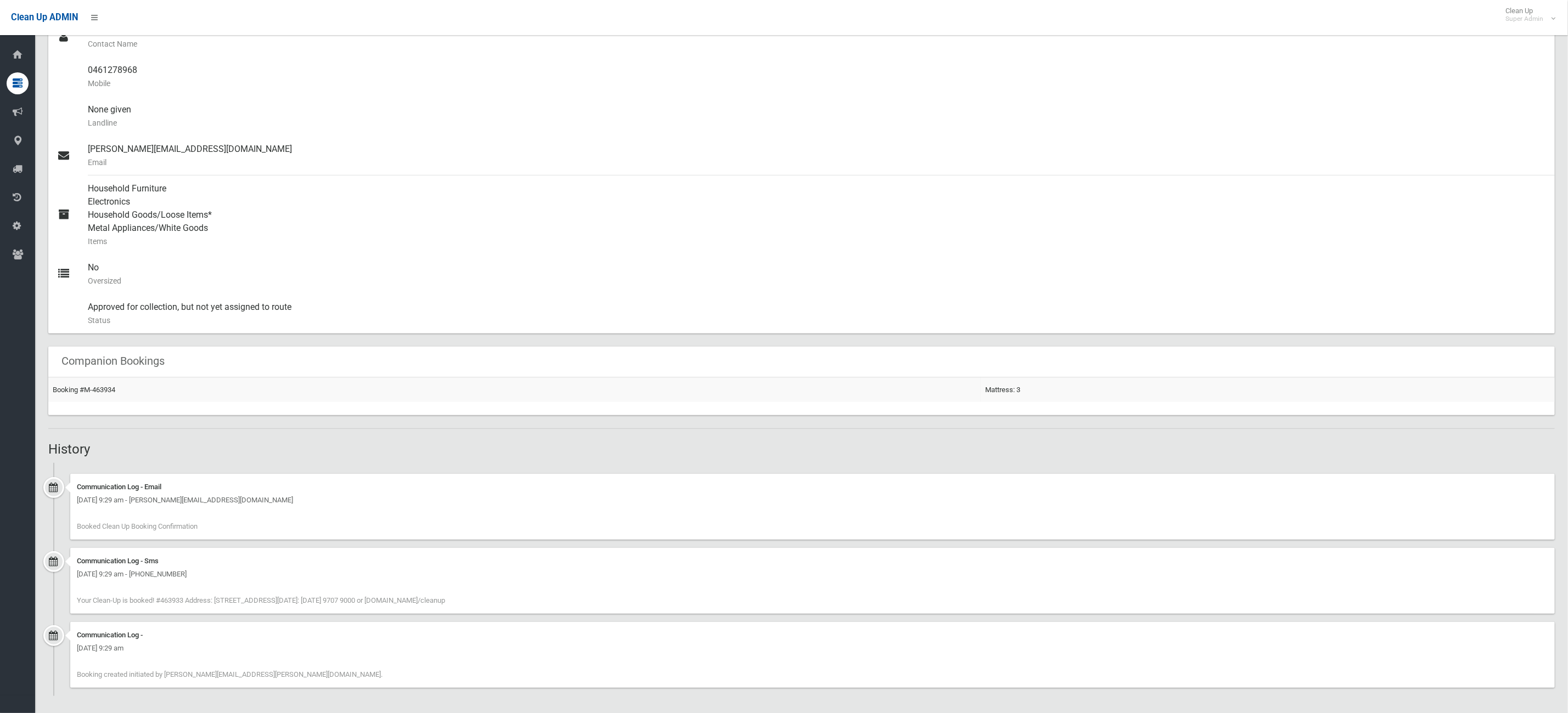
scroll to position [376, 0]
click at [1238, 448] on h2 "History" at bounding box center [801, 447] width 1506 height 14
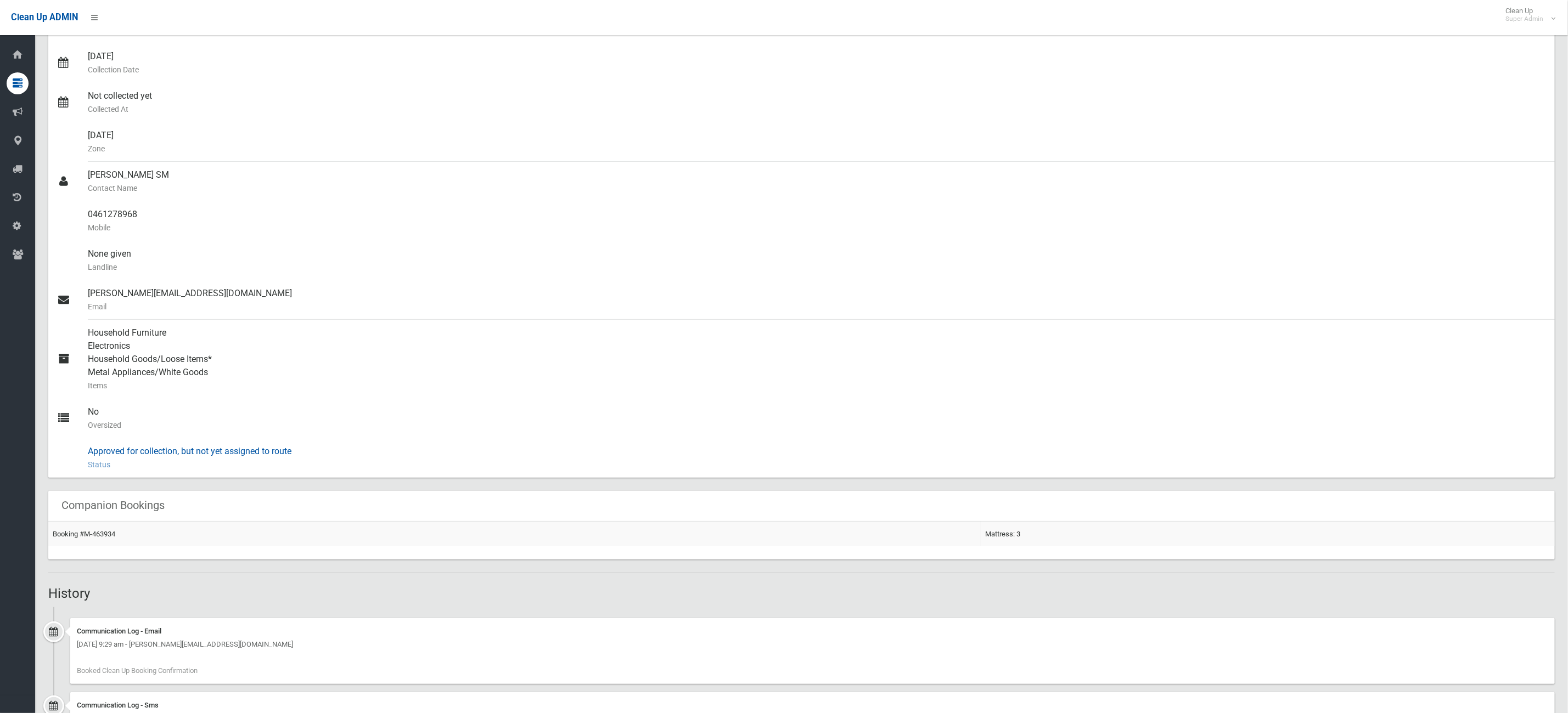
scroll to position [0, 0]
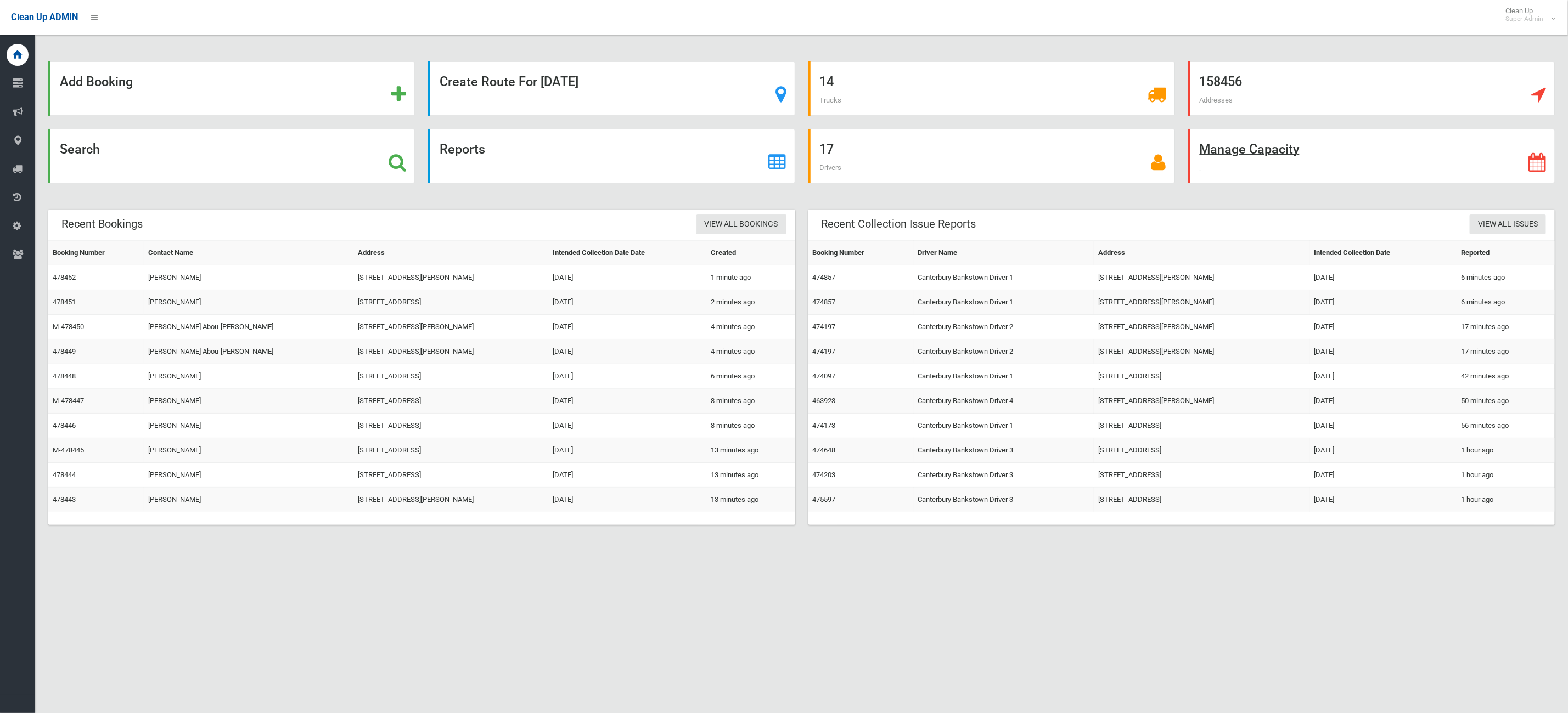
click at [1239, 165] on div "Manage Capacity" at bounding box center [1371, 156] width 367 height 55
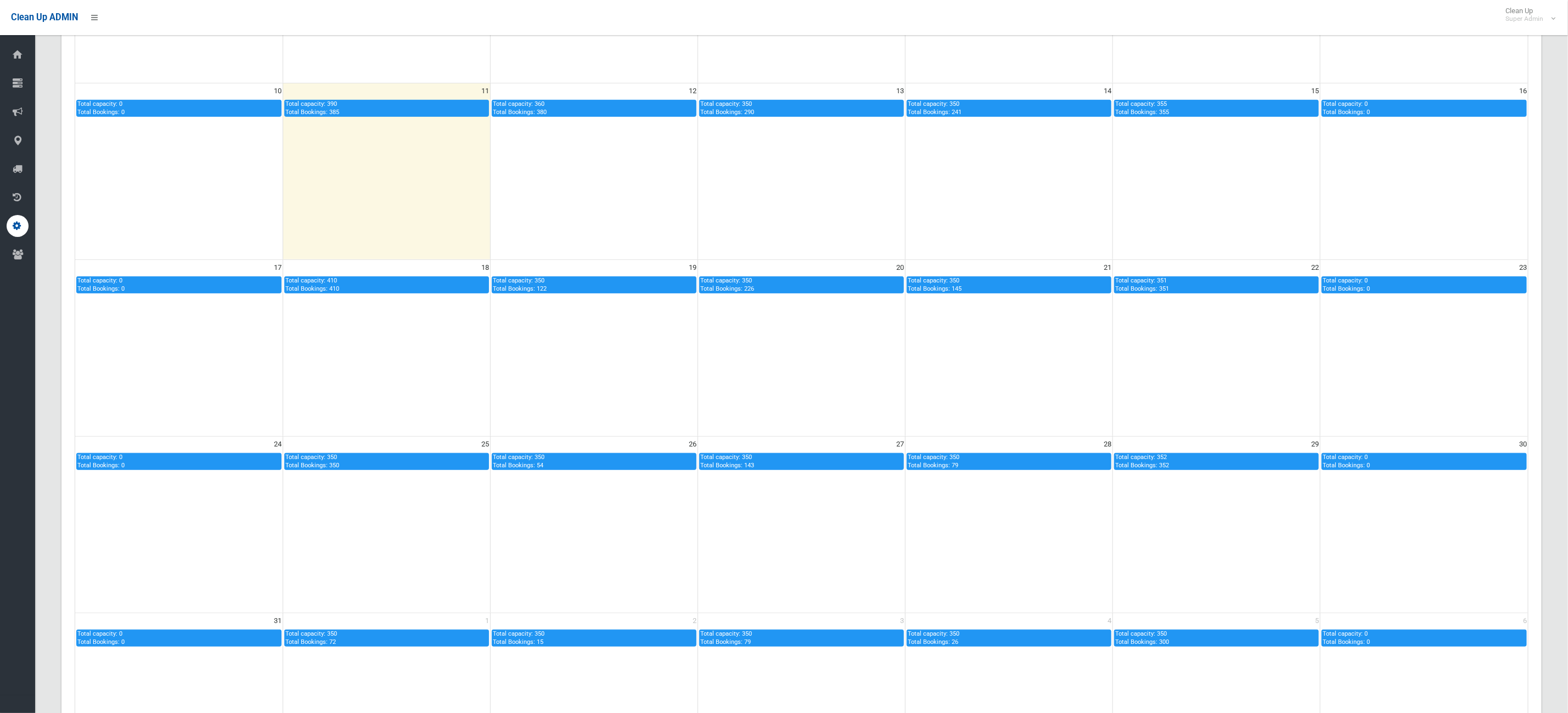
scroll to position [494, 0]
